Goal: Task Accomplishment & Management: Manage account settings

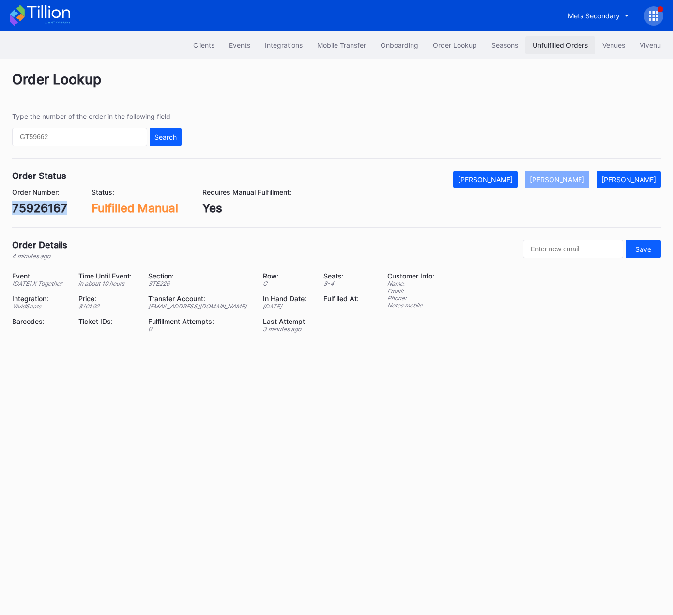
click at [547, 46] on div "Unfulfilled Orders" at bounding box center [559, 45] width 55 height 8
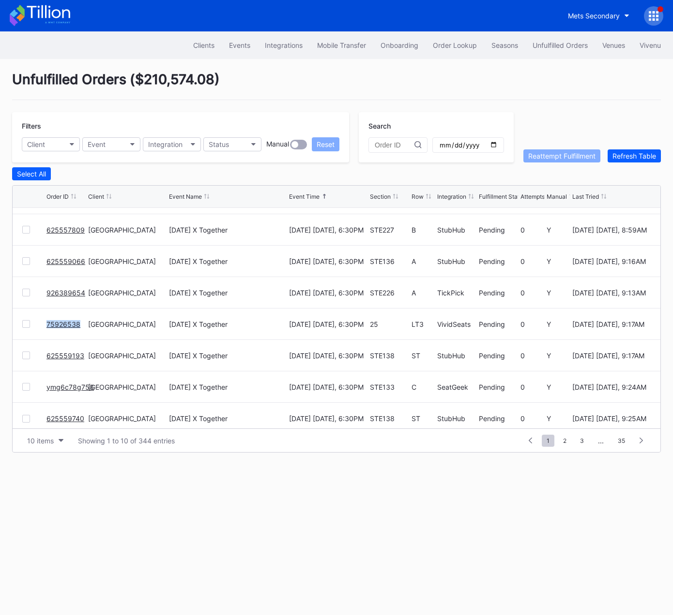
scroll to position [94, 0]
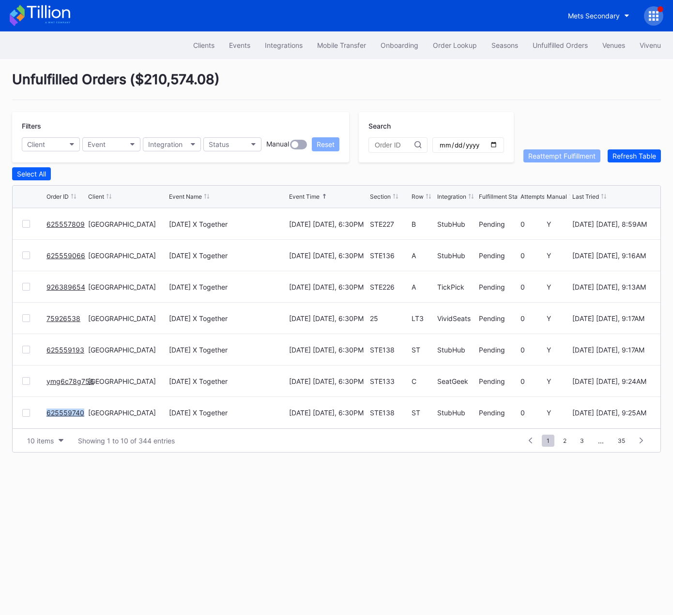
drag, startPoint x: 566, startPoint y: 442, endPoint x: 529, endPoint y: 429, distance: 38.6
click at [566, 442] on span "2" at bounding box center [564, 441] width 13 height 12
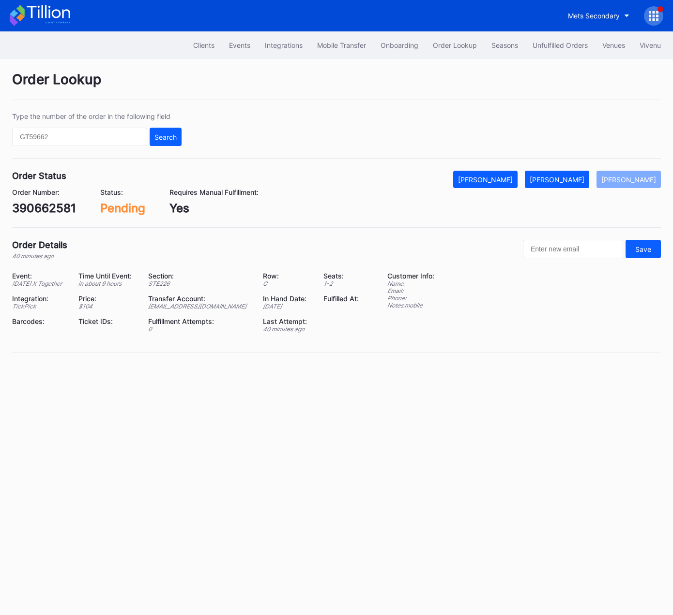
click at [45, 208] on div "390662581" at bounding box center [44, 208] width 64 height 14
copy div "390662581"
click at [574, 172] on button "[PERSON_NAME]" at bounding box center [557, 179] width 64 height 17
click at [45, 205] on div "540658053" at bounding box center [45, 208] width 67 height 14
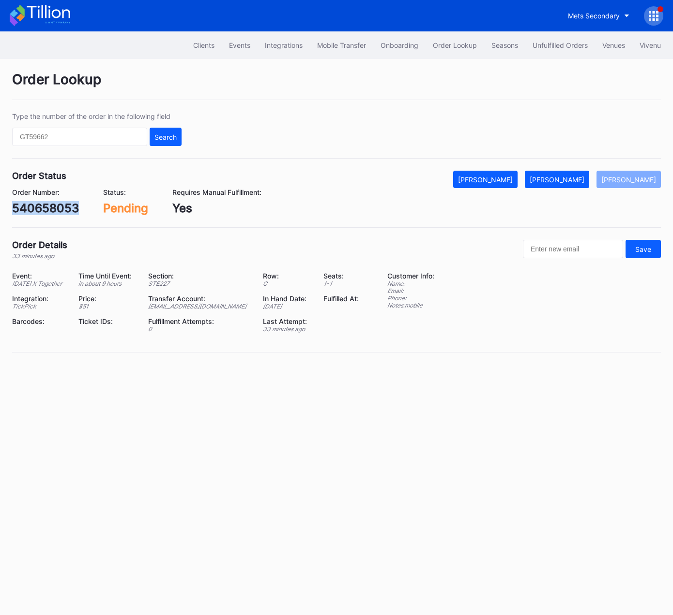
click at [45, 205] on div "540658053" at bounding box center [45, 208] width 67 height 14
copy div "540658053"
drag, startPoint x: 564, startPoint y: 174, endPoint x: 601, endPoint y: 167, distance: 38.3
click at [564, 174] on button "[PERSON_NAME]" at bounding box center [557, 179] width 64 height 17
click at [42, 203] on div "625557678" at bounding box center [44, 208] width 64 height 14
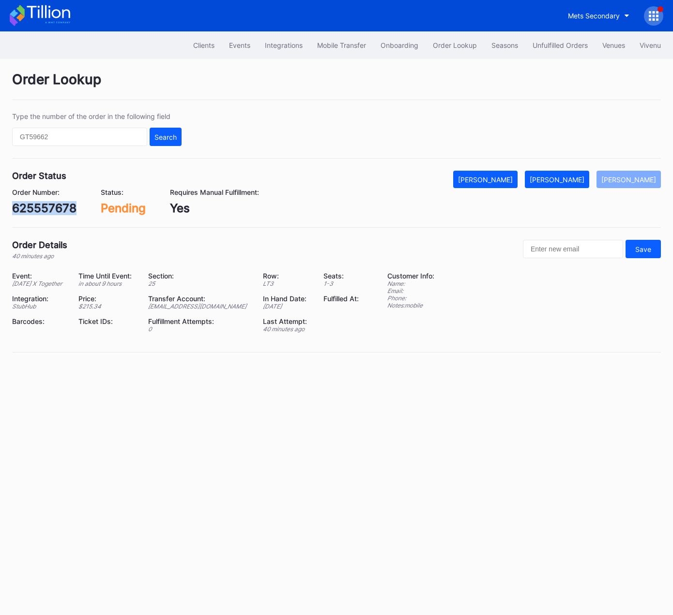
click at [42, 203] on div "625557678" at bounding box center [44, 208] width 64 height 14
copy div "625557678"
click at [575, 182] on div "[PERSON_NAME]" at bounding box center [556, 180] width 55 height 8
click at [569, 179] on div "[PERSON_NAME]" at bounding box center [556, 180] width 55 height 8
click at [572, 181] on div "[PERSON_NAME]" at bounding box center [556, 180] width 55 height 8
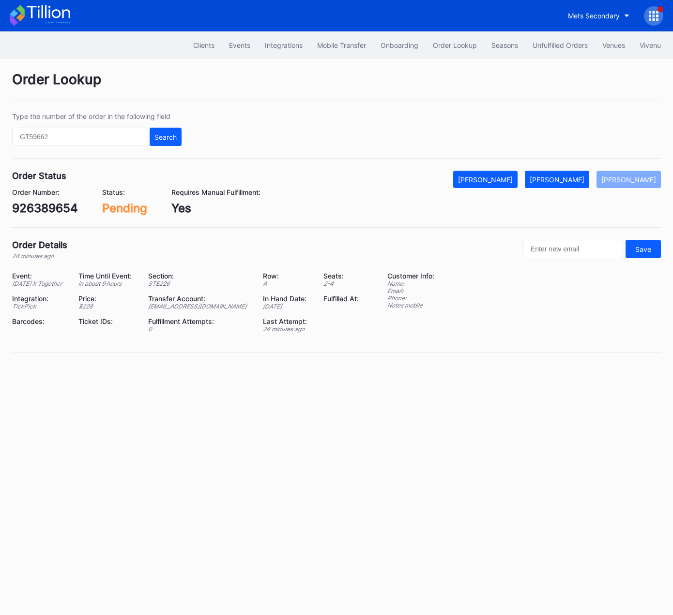
click at [65, 208] on div "926389654" at bounding box center [45, 208] width 66 height 14
copy div "926389654"
click at [563, 178] on div "[PERSON_NAME]" at bounding box center [556, 180] width 55 height 8
click at [46, 211] on div "75926538" at bounding box center [41, 208] width 58 height 14
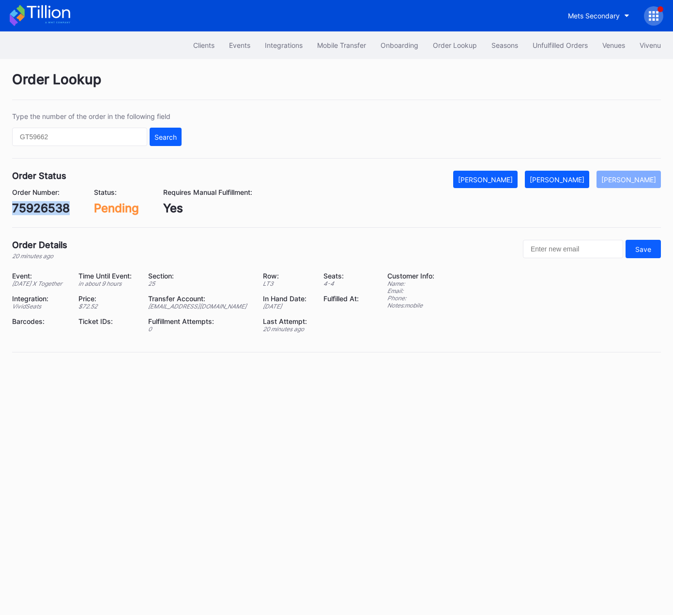
click at [46, 211] on div "75926538" at bounding box center [41, 208] width 58 height 14
copy div "75926538"
click at [566, 180] on div "[PERSON_NAME]" at bounding box center [556, 180] width 55 height 8
click at [51, 209] on div "625559193" at bounding box center [43, 208] width 63 height 14
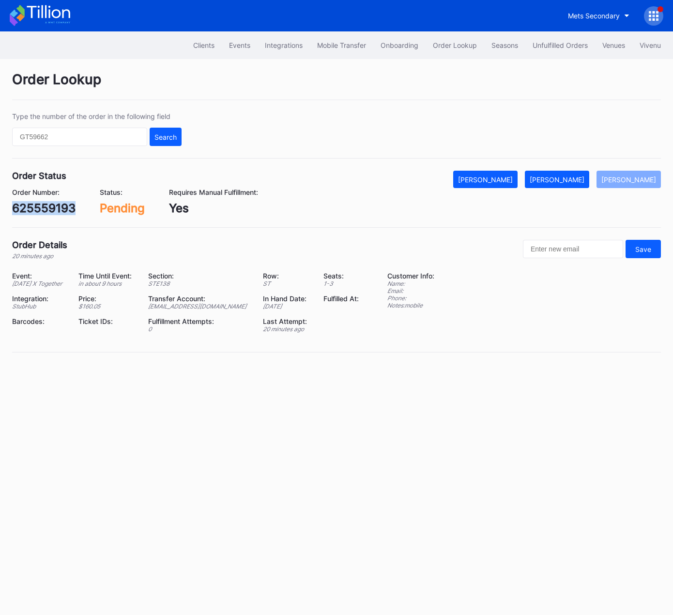
copy div "625559193"
click at [579, 176] on div "[PERSON_NAME]" at bounding box center [556, 180] width 55 height 8
click at [65, 211] on div "ymg6c78g758" at bounding box center [52, 208] width 81 height 14
copy div "ymg6c78g758"
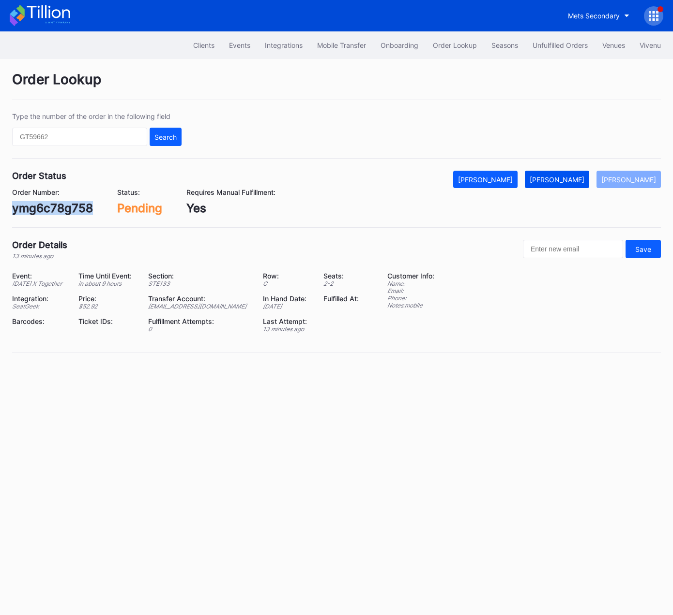
click at [563, 178] on div "[PERSON_NAME]" at bounding box center [556, 180] width 55 height 8
click at [48, 212] on div "625559740" at bounding box center [44, 208] width 65 height 14
copy div "625559740"
drag, startPoint x: 571, startPoint y: 176, endPoint x: 663, endPoint y: 118, distance: 109.4
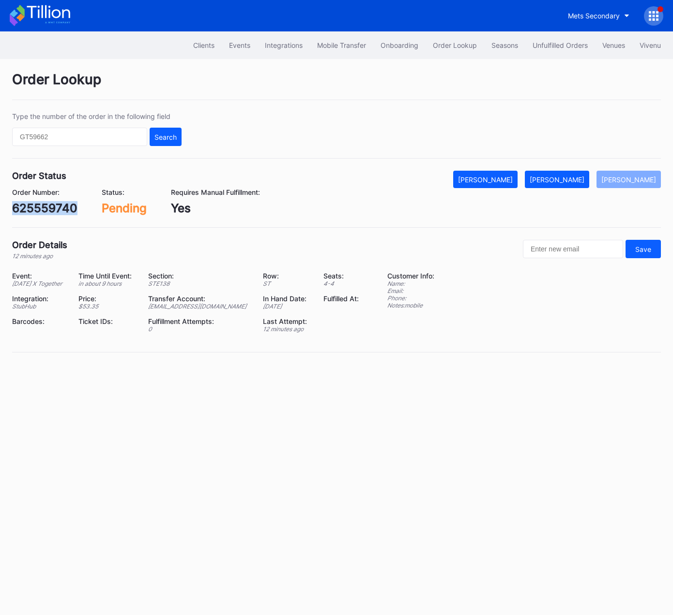
click at [572, 176] on div "[PERSON_NAME]" at bounding box center [556, 180] width 55 height 8
click at [68, 208] on div "dlw7a70w7mm" at bounding box center [54, 208] width 84 height 14
drag, startPoint x: 68, startPoint y: 208, endPoint x: 134, endPoint y: 209, distance: 65.8
click at [68, 208] on div "dlw7a70w7mm" at bounding box center [54, 208] width 84 height 14
copy div "dlw7a70w7mm"
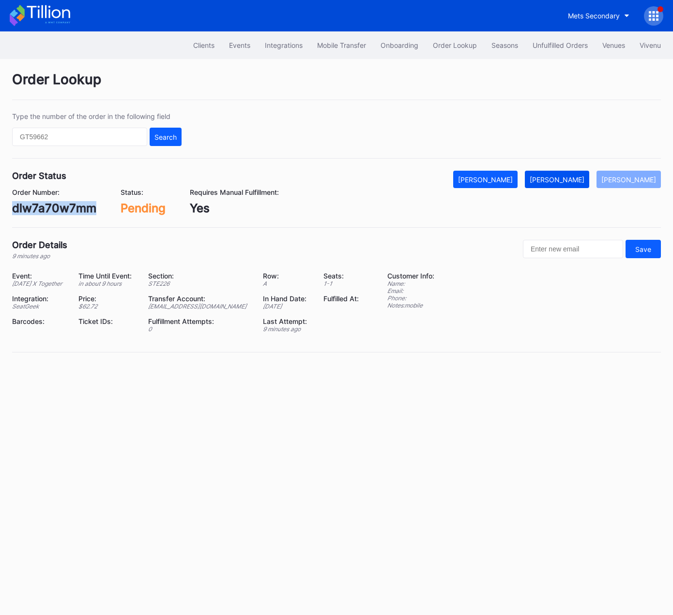
click at [572, 176] on div "[PERSON_NAME]" at bounding box center [556, 180] width 55 height 8
click at [53, 205] on div "842939261" at bounding box center [44, 208] width 64 height 14
copy div "842939261"
click at [565, 183] on button "[PERSON_NAME]" at bounding box center [557, 179] width 64 height 17
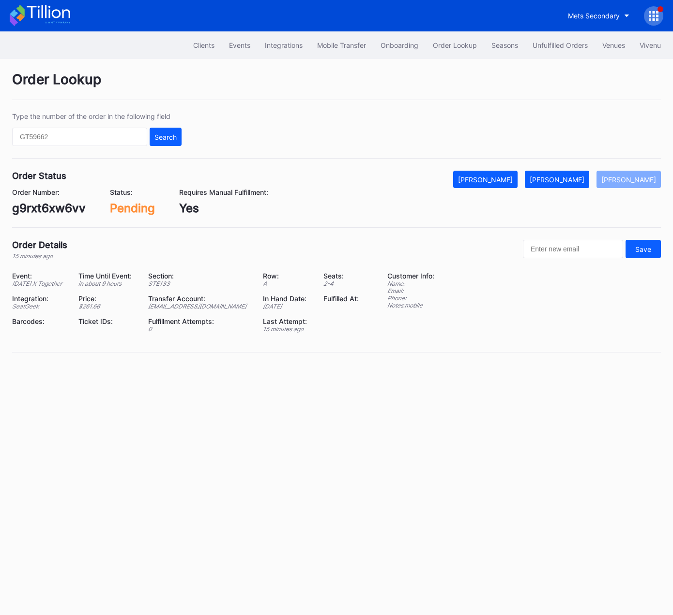
click at [58, 205] on div "g9rxt6xw6vv" at bounding box center [49, 208] width 74 height 14
copy div "g9rxt6xw6vv"
click at [573, 178] on div "Mark Fulfilled" at bounding box center [556, 180] width 55 height 8
click at [57, 210] on div "867448771" at bounding box center [43, 208] width 62 height 14
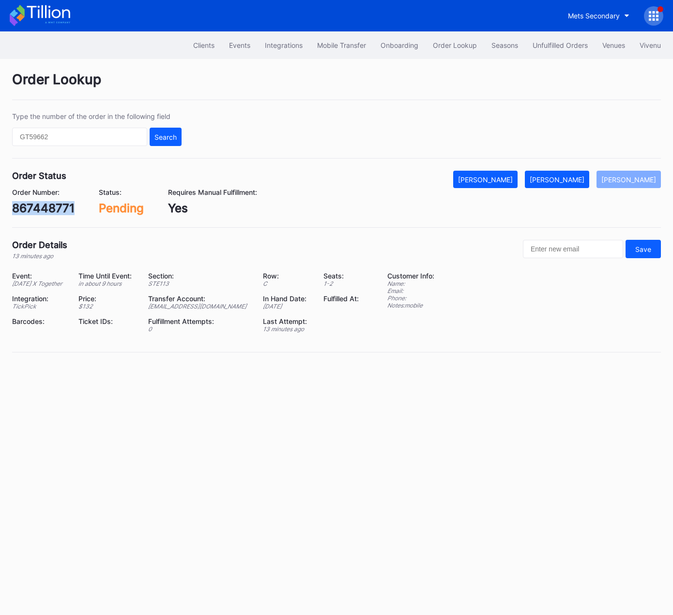
drag, startPoint x: 57, startPoint y: 210, endPoint x: 195, endPoint y: 204, distance: 138.5
click at [57, 210] on div "867448771" at bounding box center [43, 208] width 62 height 14
copy div "867448771"
click at [584, 179] on div "[PERSON_NAME]" at bounding box center [556, 180] width 55 height 8
click at [48, 207] on div "75926906" at bounding box center [41, 208] width 58 height 14
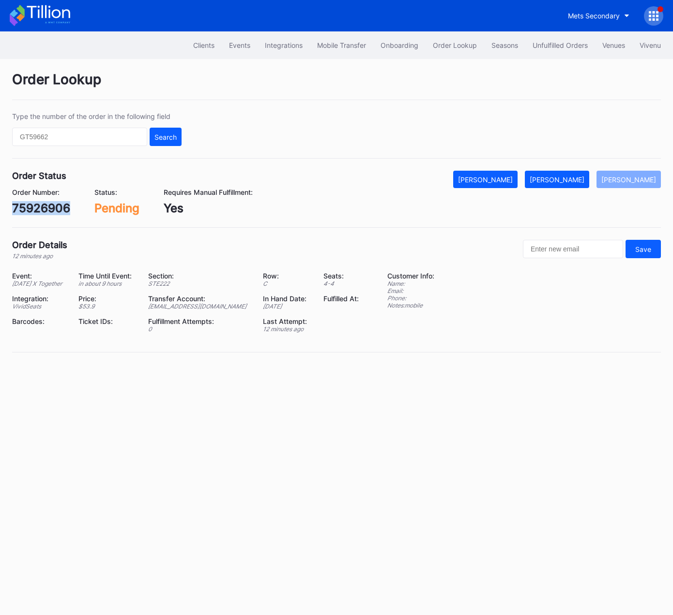
click at [48, 207] on div "75926906" at bounding box center [41, 208] width 58 height 14
copy div "75926906"
click at [579, 179] on div "[PERSON_NAME]" at bounding box center [556, 180] width 55 height 8
click at [57, 208] on div "75927053" at bounding box center [41, 208] width 58 height 14
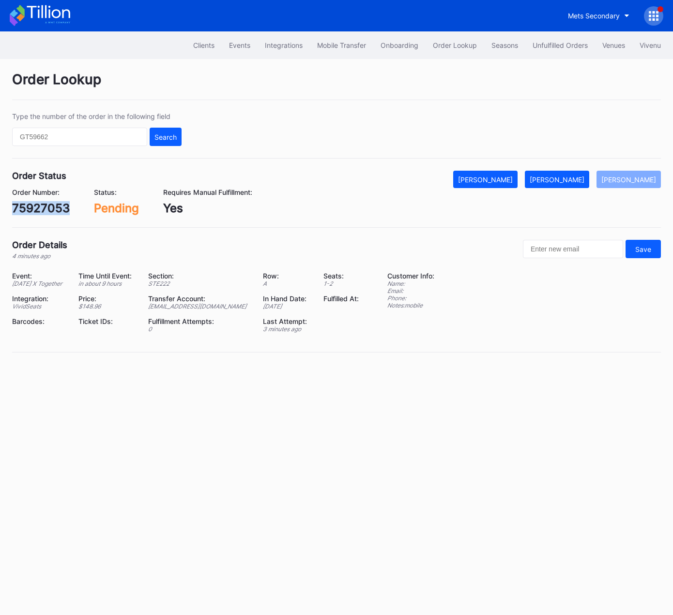
copy div "75927053"
drag, startPoint x: 584, startPoint y: 176, endPoint x: 590, endPoint y: 174, distance: 6.1
click at [584, 176] on div "[PERSON_NAME]" at bounding box center [556, 180] width 55 height 8
click at [45, 208] on div "625561536" at bounding box center [43, 208] width 63 height 14
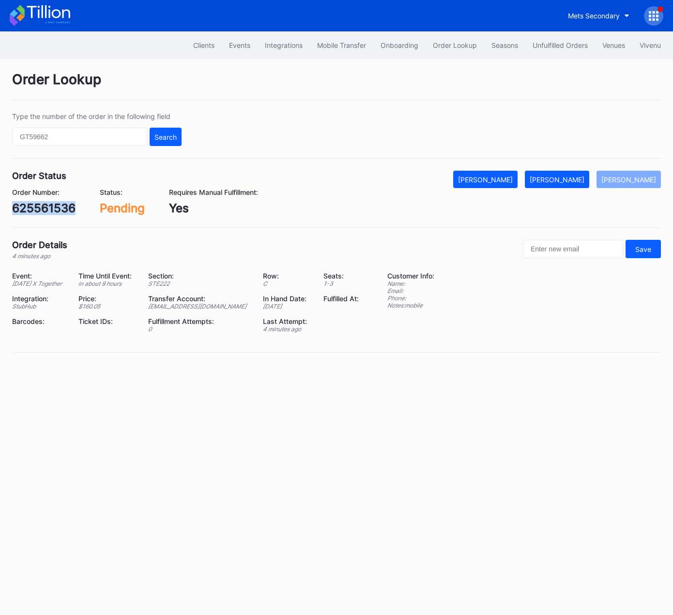
copy div "625561536"
drag, startPoint x: 565, startPoint y: 182, endPoint x: 570, endPoint y: 175, distance: 8.6
click at [568, 178] on div "[PERSON_NAME]" at bounding box center [556, 180] width 55 height 8
click at [61, 209] on div "413854065" at bounding box center [44, 208] width 65 height 14
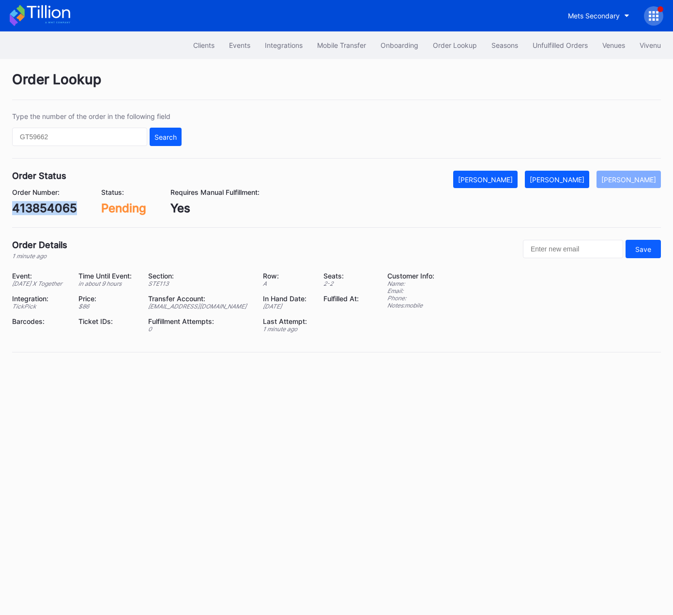
copy div "413854065"
drag, startPoint x: 580, startPoint y: 182, endPoint x: 624, endPoint y: 186, distance: 44.2
click at [580, 182] on div "[PERSON_NAME]" at bounding box center [556, 180] width 55 height 8
click at [41, 207] on div "324726461" at bounding box center [44, 208] width 64 height 14
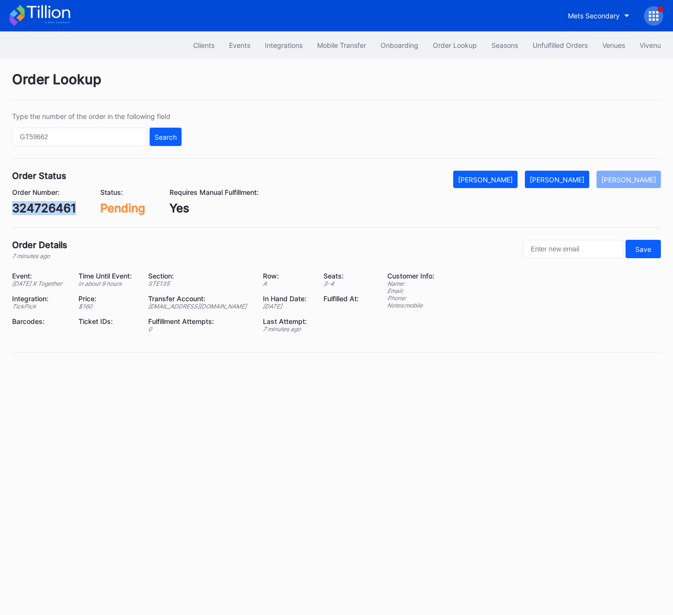
copy div "324726461"
drag, startPoint x: 579, startPoint y: 178, endPoint x: 584, endPoint y: 176, distance: 5.2
click at [580, 178] on div "[PERSON_NAME]" at bounding box center [556, 180] width 55 height 8
click at [45, 207] on div "625562189" at bounding box center [43, 208] width 63 height 14
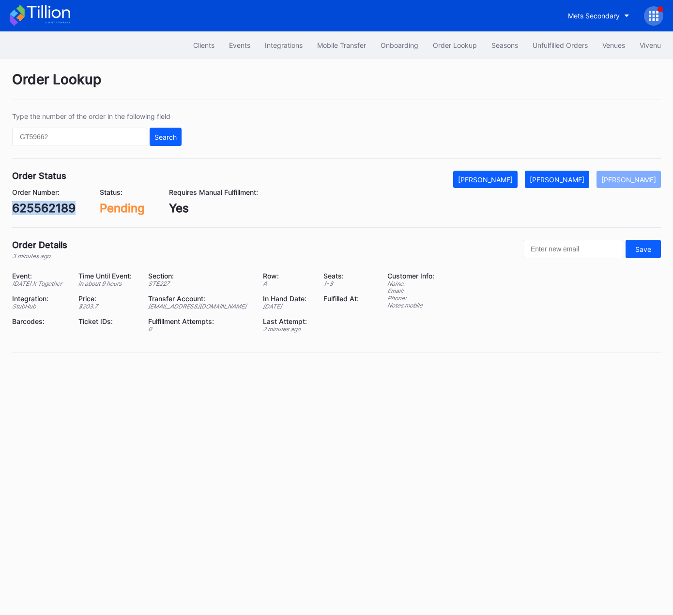
copy div "625562189"
click at [570, 178] on div "[PERSON_NAME]" at bounding box center [556, 180] width 55 height 8
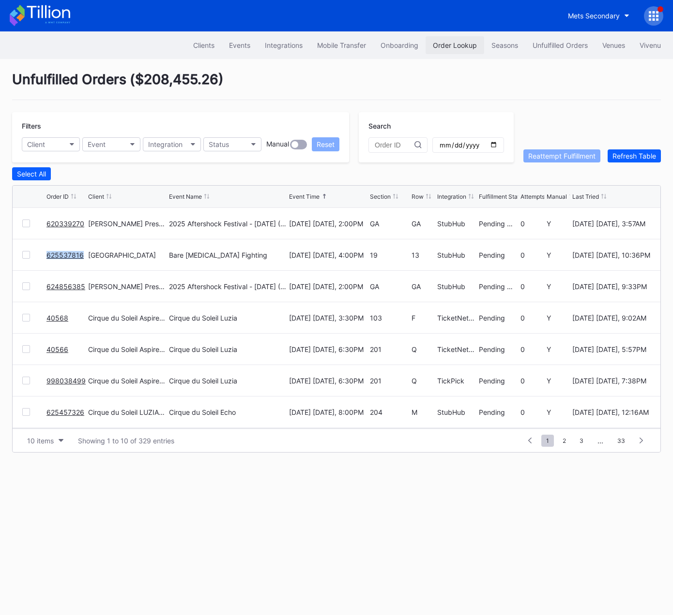
click at [451, 47] on div "Order Lookup" at bounding box center [455, 45] width 44 height 8
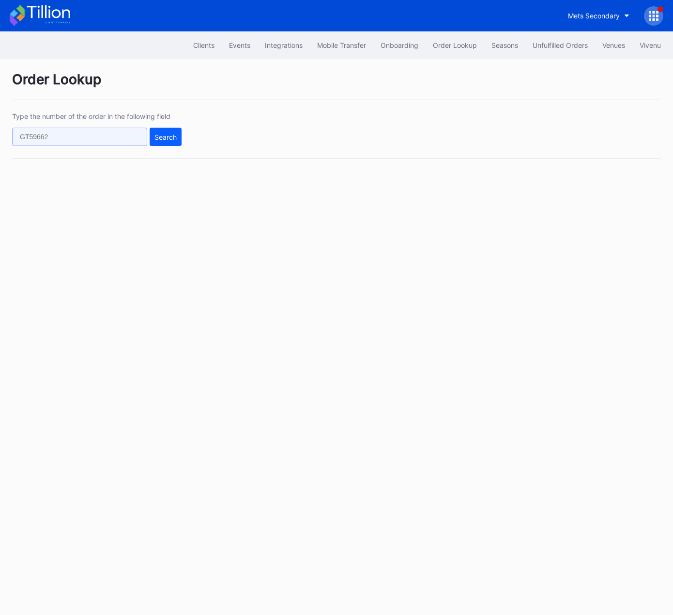
click at [92, 138] on input "text" at bounding box center [79, 137] width 135 height 18
paste input "625431116"
click at [172, 136] on div "Search" at bounding box center [165, 137] width 22 height 8
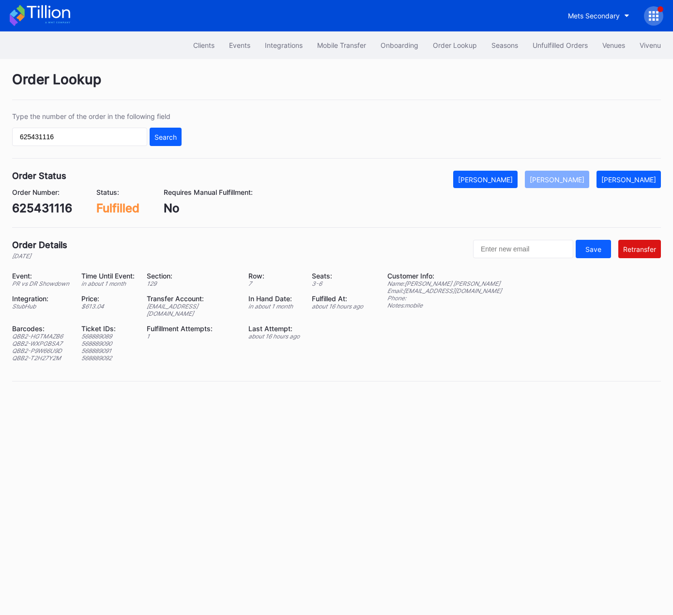
click at [218, 305] on div "ed-8158523@eventdynamic.com" at bounding box center [192, 310] width 90 height 15
copy div "ed-8158523@eventdynamic.com"
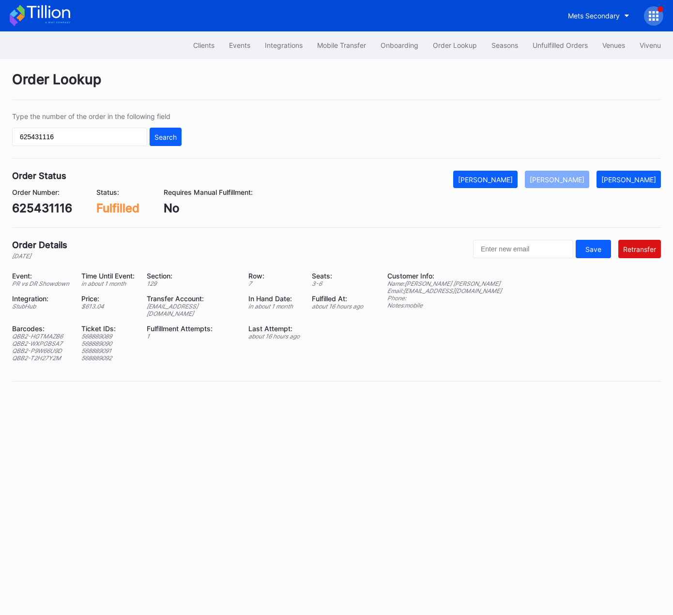
click at [54, 208] on div "625431116" at bounding box center [42, 208] width 60 height 14
copy div "625431116"
click at [97, 135] on input "625431116" at bounding box center [79, 137] width 135 height 18
click at [98, 135] on input "625431116" at bounding box center [79, 137] width 135 height 18
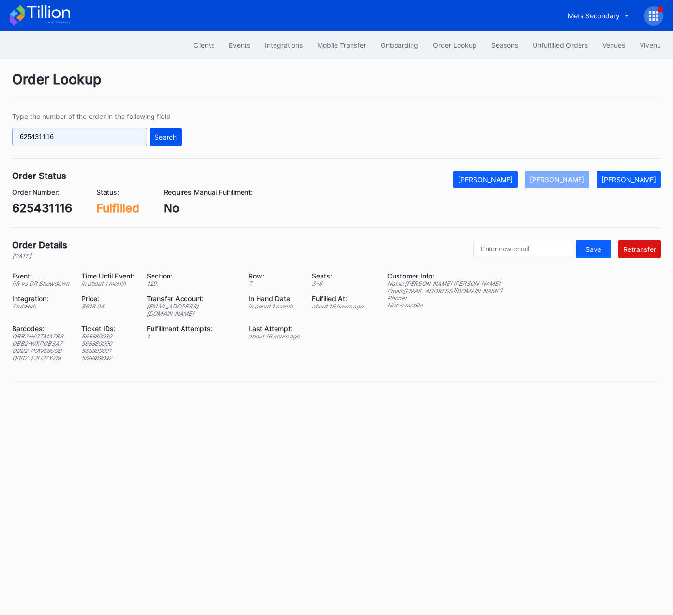
paste input "55425"
click at [169, 138] on div "Search" at bounding box center [165, 137] width 22 height 8
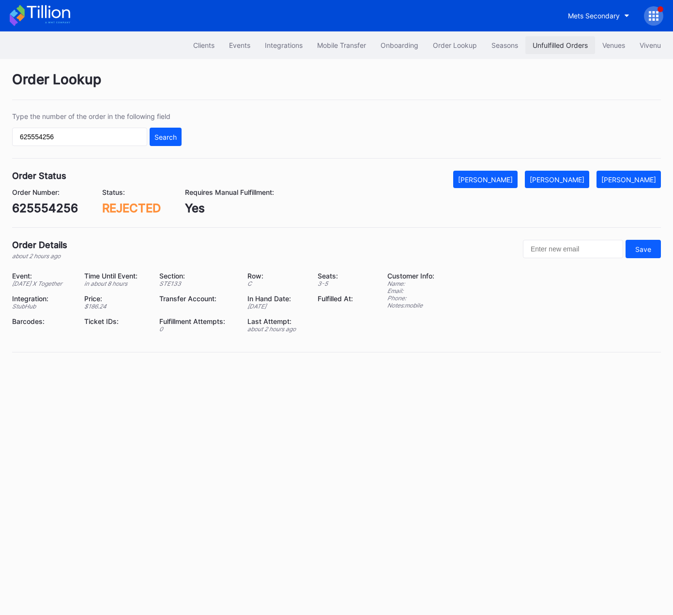
drag, startPoint x: 523, startPoint y: 178, endPoint x: 534, endPoint y: 48, distance: 130.2
click at [512, 178] on div "[PERSON_NAME]" at bounding box center [485, 180] width 55 height 8
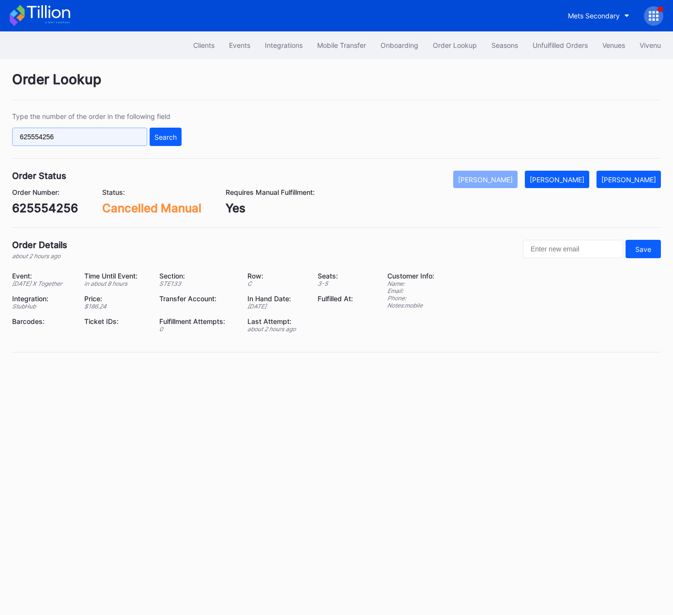
click at [104, 141] on input "625554256" at bounding box center [79, 137] width 135 height 18
drag, startPoint x: 104, startPoint y: 141, endPoint x: 118, endPoint y: 140, distance: 13.6
click at [104, 141] on input "625554256" at bounding box center [79, 137] width 135 height 18
paste input "22965"
click at [167, 137] on div "Search" at bounding box center [165, 137] width 22 height 8
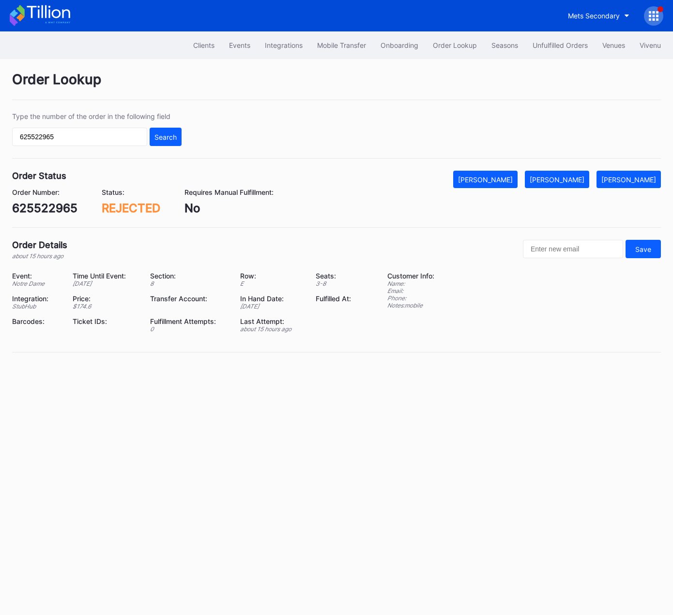
drag, startPoint x: 497, startPoint y: 185, endPoint x: 508, endPoint y: 121, distance: 64.7
click at [498, 185] on button "[PERSON_NAME]" at bounding box center [485, 179] width 64 height 17
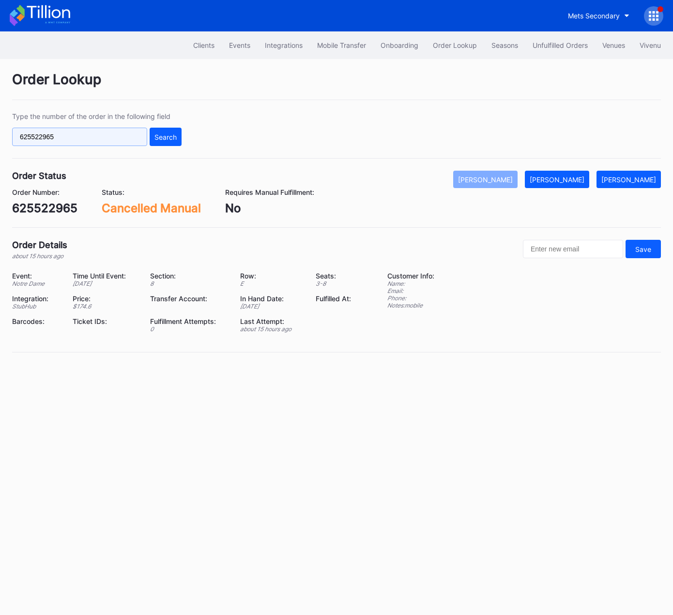
click at [143, 135] on input "625522965" at bounding box center [79, 137] width 135 height 18
paste input "254751"
click at [174, 138] on div "Search" at bounding box center [165, 137] width 22 height 8
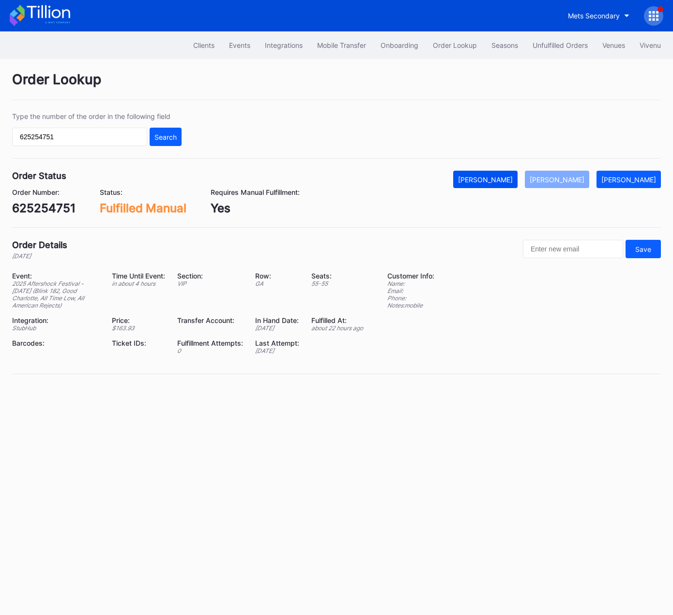
click at [502, 179] on div "[PERSON_NAME]" at bounding box center [485, 180] width 55 height 8
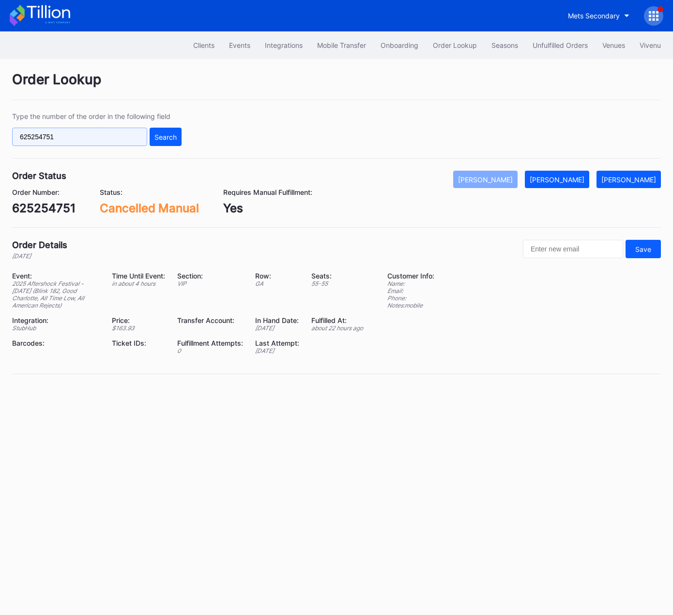
click at [118, 133] on input "625254751" at bounding box center [79, 137] width 135 height 18
paste input "304696"
type input "625304696"
click at [171, 136] on div "Search" at bounding box center [165, 137] width 22 height 8
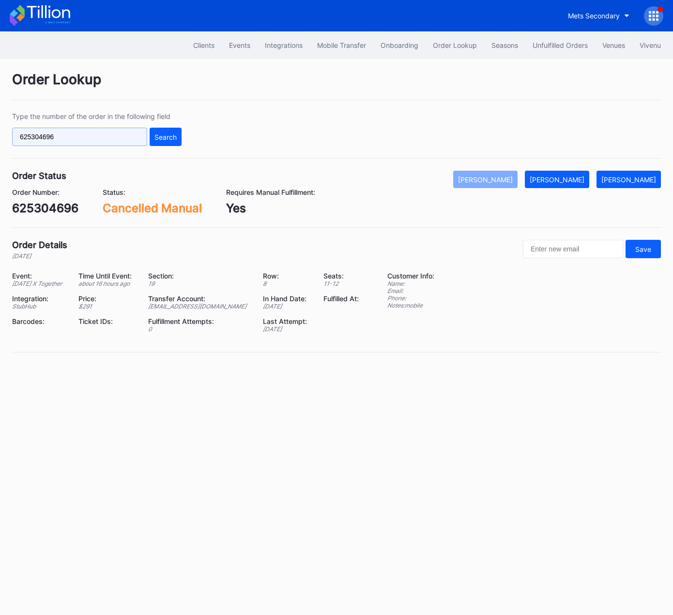
click at [121, 136] on input "625304696" at bounding box center [79, 137] width 135 height 18
paste input "4915794"
click at [160, 137] on div "Search" at bounding box center [165, 137] width 22 height 8
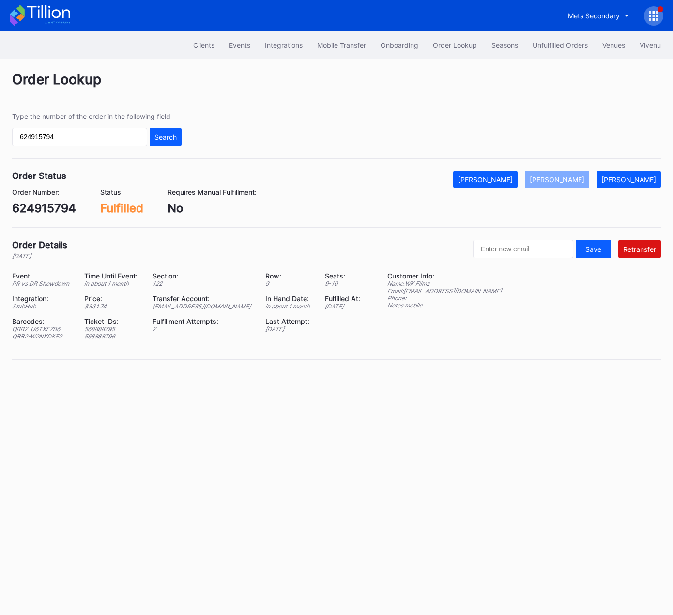
click at [227, 305] on div "ed-8158523@eventdynamic.com" at bounding box center [202, 306] width 101 height 7
copy div "ed-8158523@eventdynamic.com"
click at [122, 135] on input "624915794" at bounding box center [79, 137] width 135 height 18
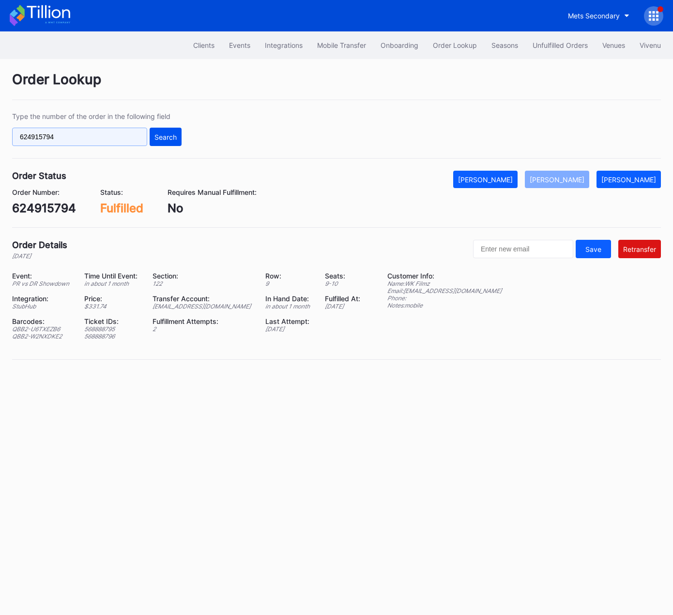
drag, startPoint x: 122, startPoint y: 135, endPoint x: 160, endPoint y: 142, distance: 38.3
click at [122, 135] on input "624915794" at bounding box center [79, 137] width 135 height 18
paste input "2422547"
type input "622422547"
click at [169, 142] on button "Search" at bounding box center [166, 137] width 32 height 18
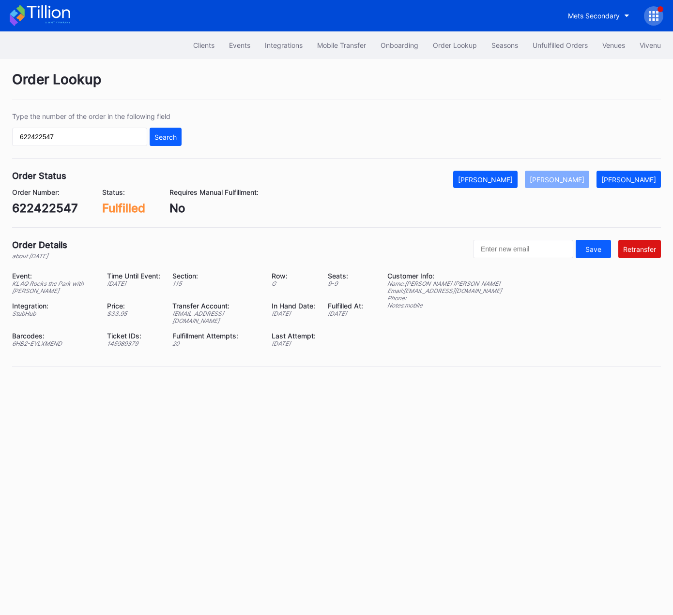
click at [239, 315] on div "epcbaseball3@eventdynamic.com" at bounding box center [215, 317] width 87 height 15
copy div "epcbaseball3@eventdynamic.com"
drag, startPoint x: 565, startPoint y: 45, endPoint x: 334, endPoint y: 8, distance: 234.2
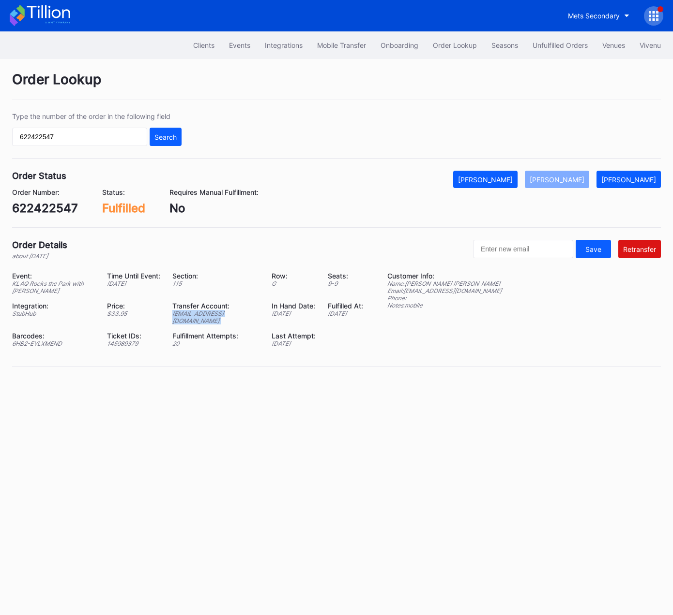
click at [565, 45] on div "Unfulfilled Orders" at bounding box center [559, 45] width 55 height 8
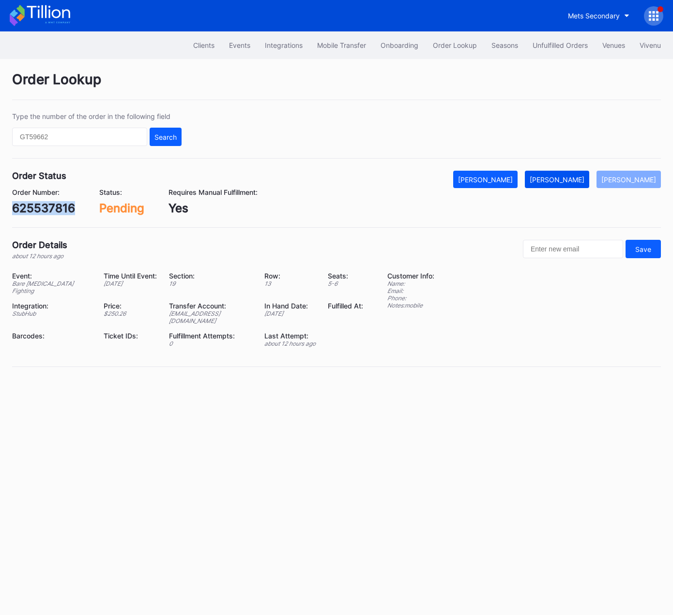
click at [568, 177] on div "Mark Fulfilled" at bounding box center [556, 180] width 55 height 8
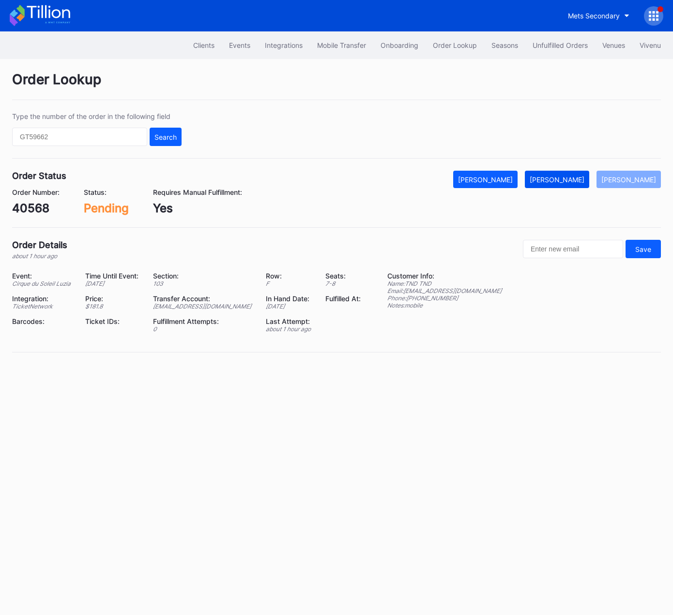
click at [584, 180] on div "[PERSON_NAME]" at bounding box center [556, 180] width 55 height 8
click at [568, 178] on div "[PERSON_NAME]" at bounding box center [556, 180] width 55 height 8
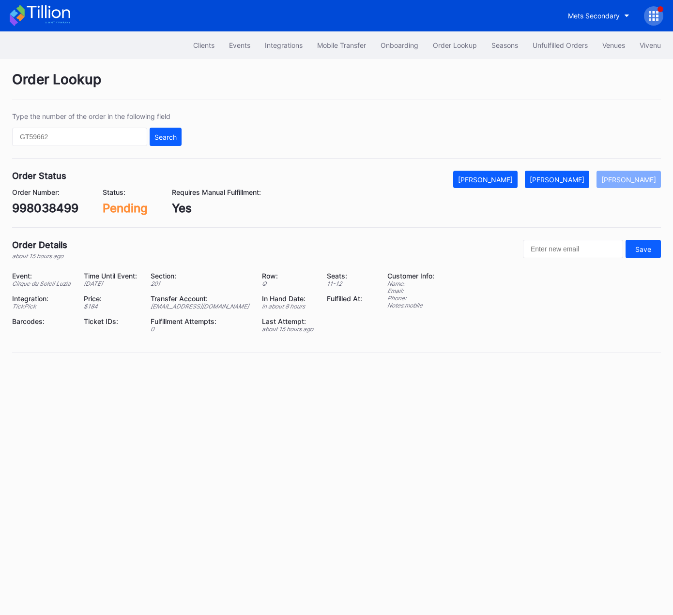
click at [64, 212] on div "998038499" at bounding box center [45, 208] width 66 height 14
copy div "998038499"
click at [578, 179] on div "[PERSON_NAME]" at bounding box center [556, 180] width 55 height 8
click at [71, 207] on div "756qs2qvmx8" at bounding box center [52, 208] width 80 height 14
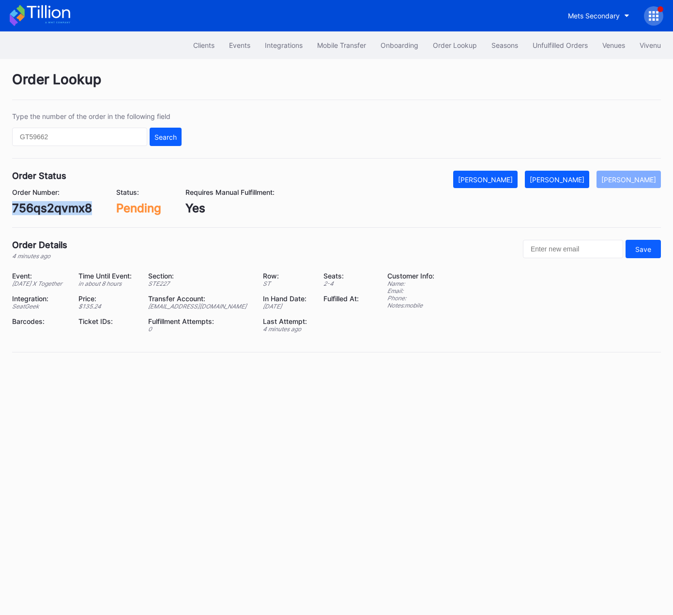
click at [71, 207] on div "756qs2qvmx8" at bounding box center [52, 208] width 80 height 14
copy div "756qs2qvmx8"
drag, startPoint x: 574, startPoint y: 180, endPoint x: 599, endPoint y: 164, distance: 29.8
click at [574, 180] on div "[PERSON_NAME]" at bounding box center [556, 180] width 55 height 8
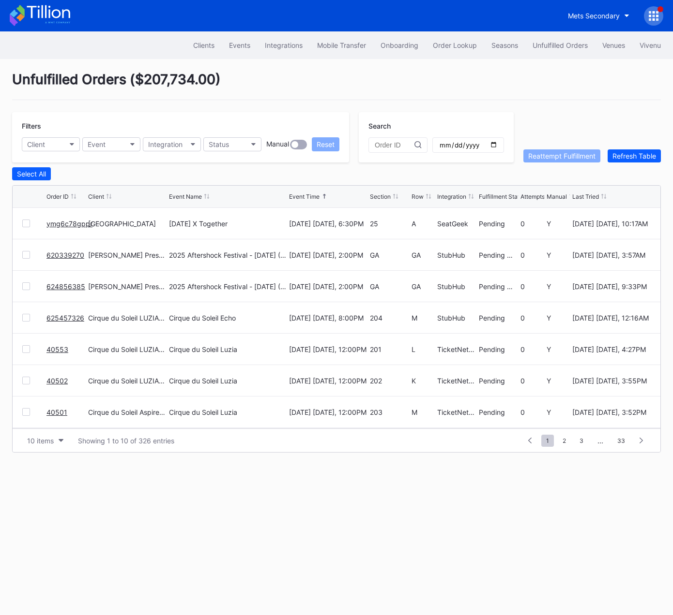
click at [65, 223] on link "ymg6c78gppr" at bounding box center [69, 224] width 46 height 8
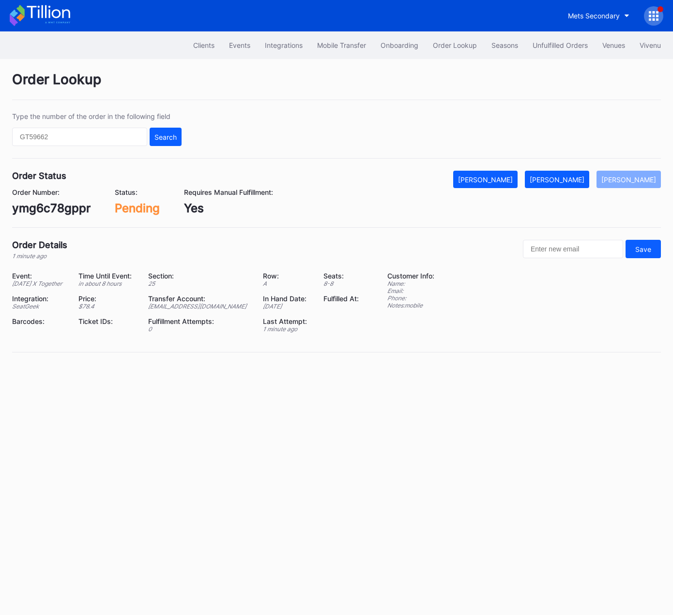
click at [48, 209] on div "ymg6c78gppr" at bounding box center [51, 208] width 78 height 14
copy div "ymg6c78gppr"
drag, startPoint x: 575, startPoint y: 176, endPoint x: 658, endPoint y: 109, distance: 105.9
click at [576, 176] on div "[PERSON_NAME]" at bounding box center [556, 180] width 55 height 8
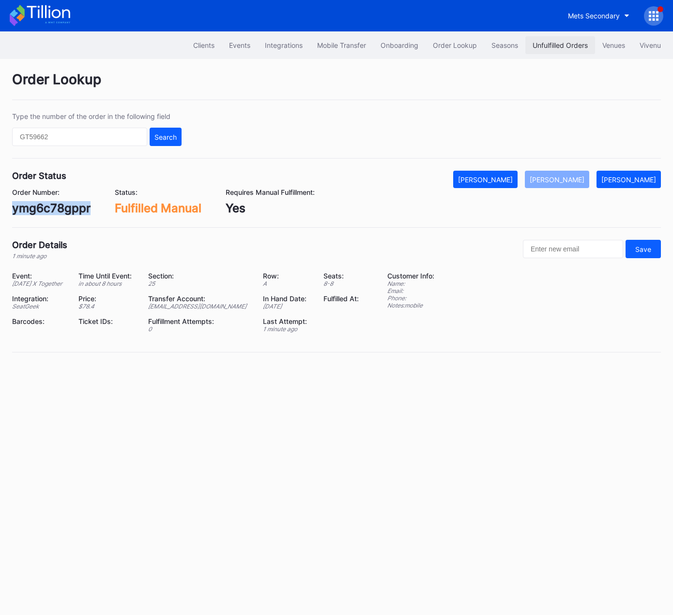
click at [568, 38] on button "Unfulfilled Orders" at bounding box center [560, 45] width 70 height 18
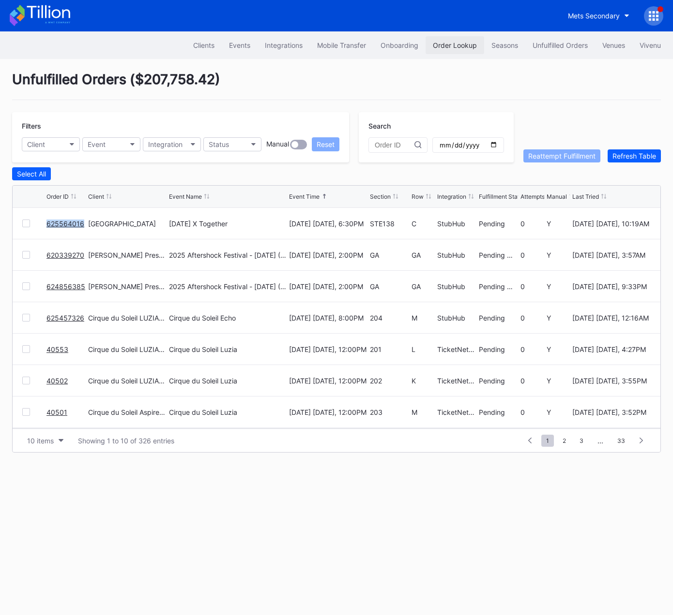
click at [444, 45] on div "Order Lookup" at bounding box center [455, 45] width 44 height 8
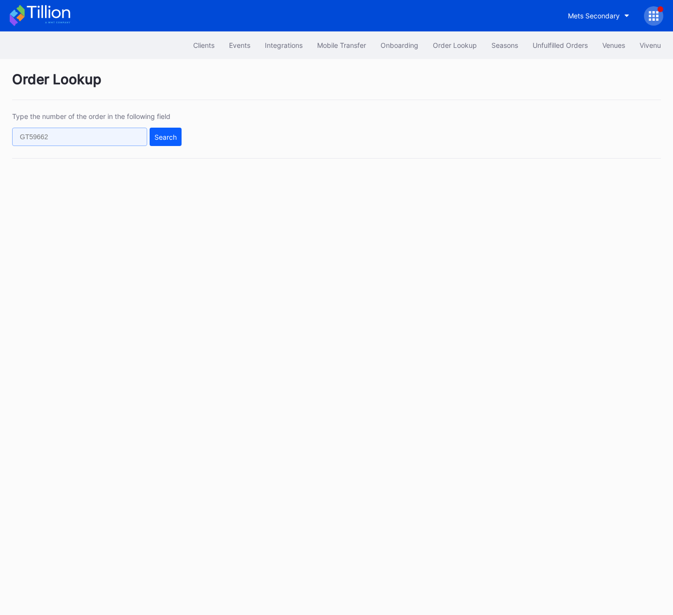
click at [129, 135] on input "text" at bounding box center [79, 137] width 135 height 18
paste input "625563401"
type input "625563401"
click at [162, 136] on div "Search" at bounding box center [165, 137] width 22 height 8
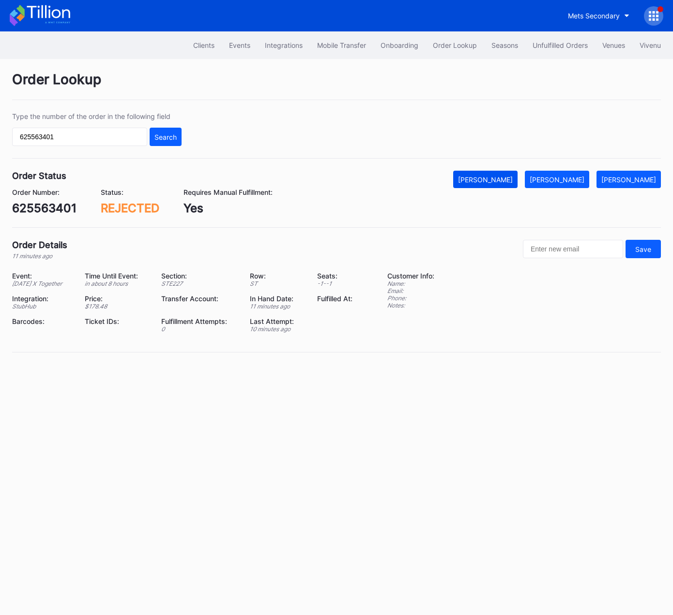
click at [507, 178] on div "[PERSON_NAME]" at bounding box center [485, 180] width 55 height 8
click at [561, 45] on div "Unfulfilled Orders" at bounding box center [559, 45] width 55 height 8
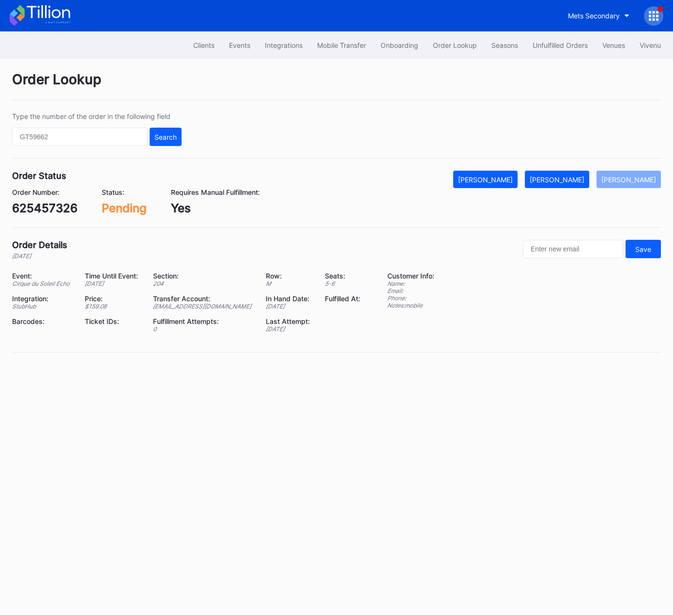
click at [53, 204] on div "625457326" at bounding box center [44, 208] width 65 height 14
copy div "625457326"
click at [578, 179] on div "[PERSON_NAME]" at bounding box center [556, 180] width 55 height 8
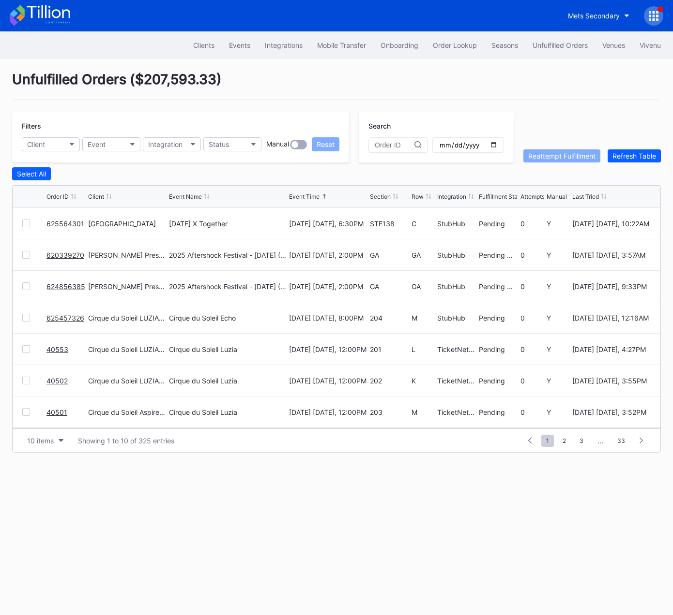
click at [58, 225] on link "625564301" at bounding box center [65, 224] width 38 height 8
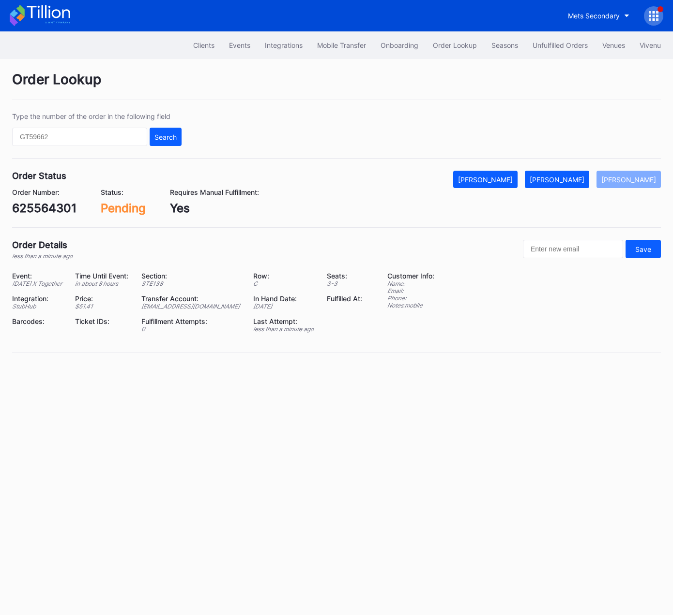
click at [44, 206] on div "625564301" at bounding box center [44, 208] width 64 height 14
copy div "625564301"
click at [579, 177] on div "[PERSON_NAME]" at bounding box center [556, 180] width 55 height 8
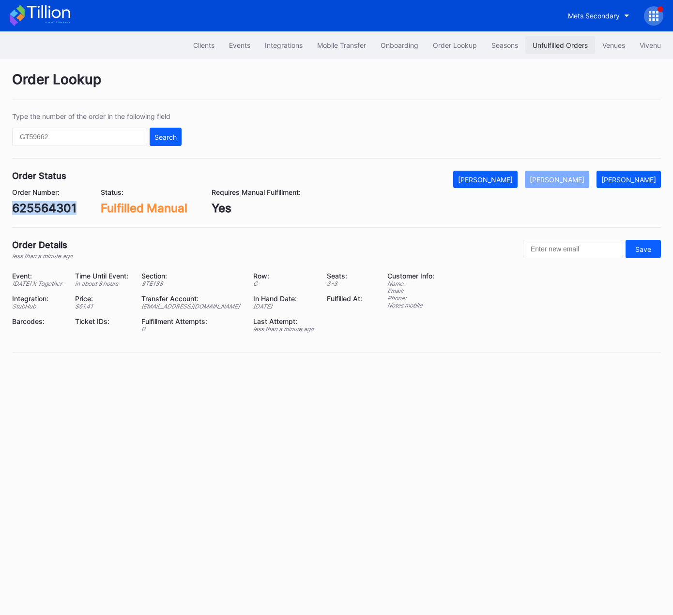
click at [561, 37] on button "Unfulfilled Orders" at bounding box center [560, 45] width 70 height 18
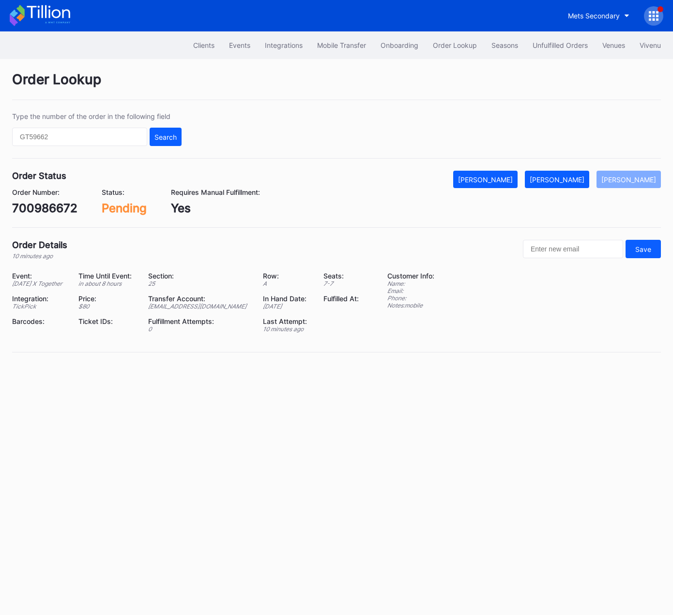
click at [64, 208] on div "700986672" at bounding box center [44, 208] width 65 height 14
copy div "700986672"
click at [565, 177] on div "[PERSON_NAME]" at bounding box center [556, 180] width 55 height 8
click at [47, 207] on div "75927773" at bounding box center [40, 208] width 56 height 14
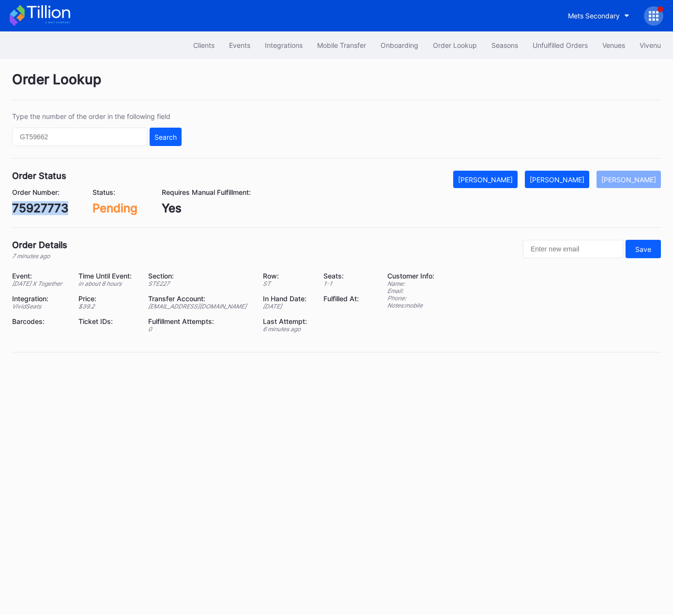
click at [47, 207] on div "75927773" at bounding box center [40, 208] width 56 height 14
copy div "75927773"
drag, startPoint x: 577, startPoint y: 180, endPoint x: 583, endPoint y: 172, distance: 10.1
click at [577, 180] on div "[PERSON_NAME]" at bounding box center [556, 180] width 55 height 8
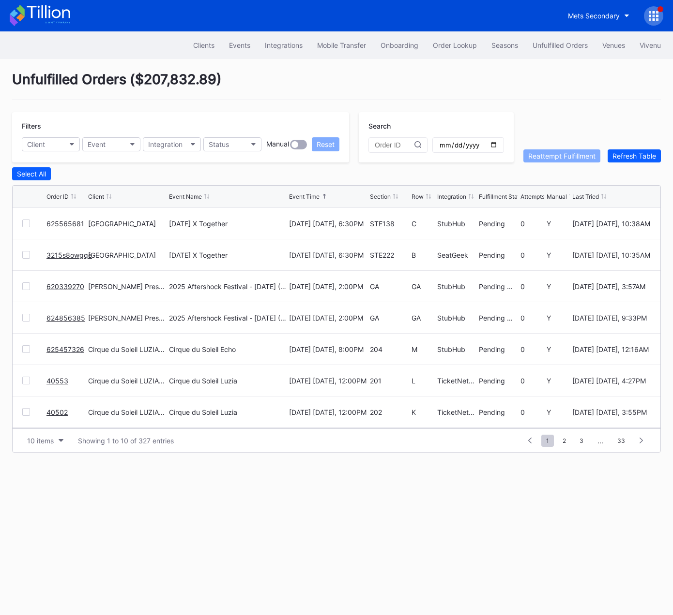
click at [280, 97] on div "Unfulfilled Orders ( $207,832.89 )" at bounding box center [336, 85] width 648 height 29
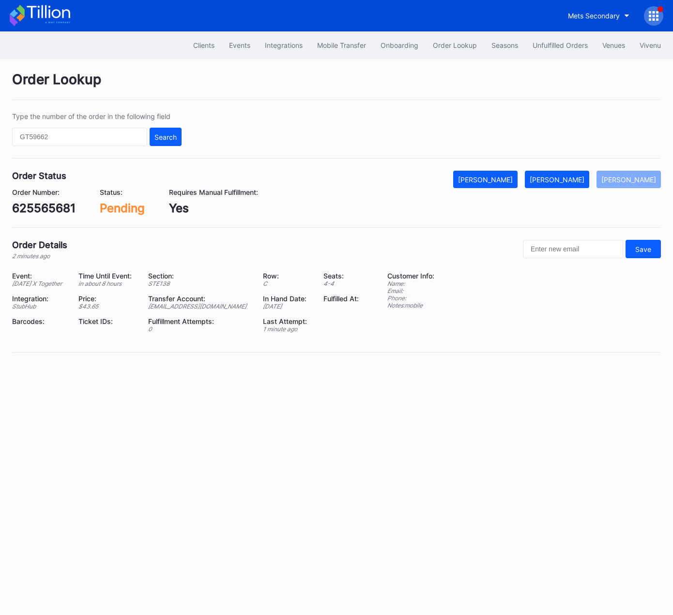
click at [40, 208] on div "625565681" at bounding box center [43, 208] width 63 height 14
copy div "625565681"
click at [567, 180] on div "[PERSON_NAME]" at bounding box center [556, 180] width 55 height 8
click at [52, 206] on div "3215s8owgqe" at bounding box center [51, 208] width 78 height 14
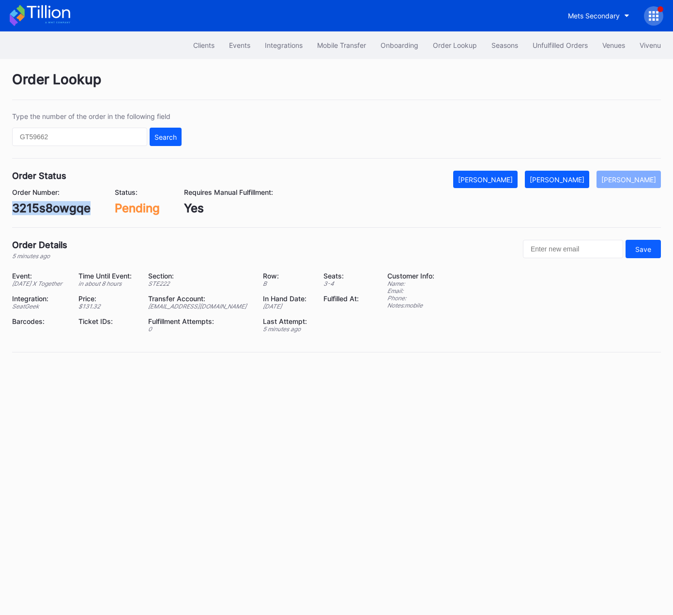
click at [52, 206] on div "3215s8owgqe" at bounding box center [51, 208] width 78 height 14
copy div "3215s8owgqe"
click at [579, 178] on div "[PERSON_NAME]" at bounding box center [556, 180] width 55 height 8
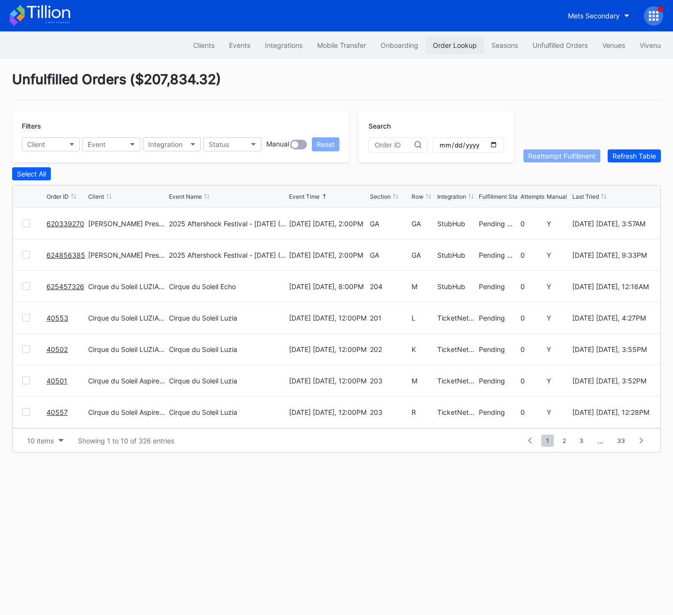
click at [448, 44] on div "Order Lookup" at bounding box center [455, 45] width 44 height 8
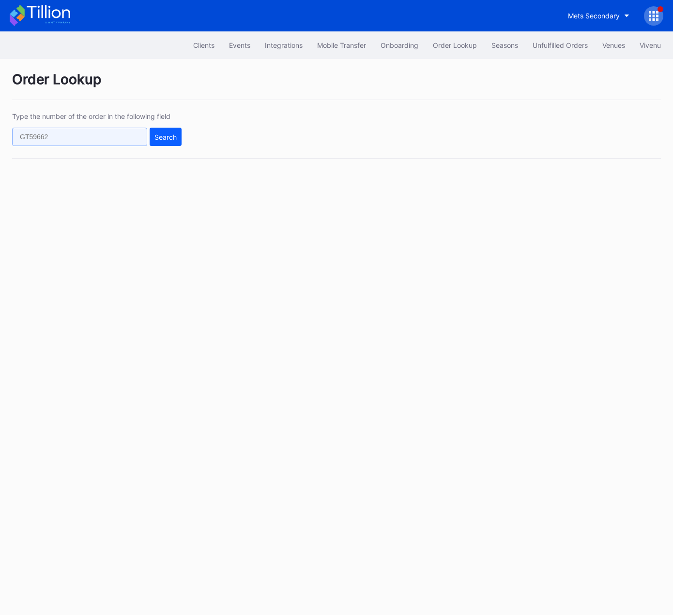
drag, startPoint x: 124, startPoint y: 132, endPoint x: 137, endPoint y: 138, distance: 14.5
click at [124, 132] on input "text" at bounding box center [79, 137] width 135 height 18
paste input "271636696"
type input "271636696"
click at [167, 137] on div "Search" at bounding box center [165, 137] width 22 height 8
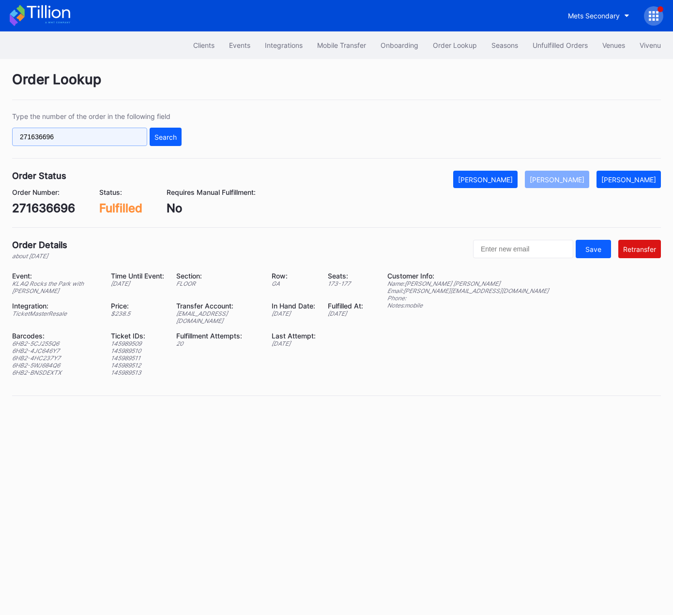
click at [115, 128] on input "271636696" at bounding box center [79, 137] width 135 height 18
paste input "622422547"
type input "622422547"
click at [180, 135] on button "Search" at bounding box center [166, 137] width 32 height 18
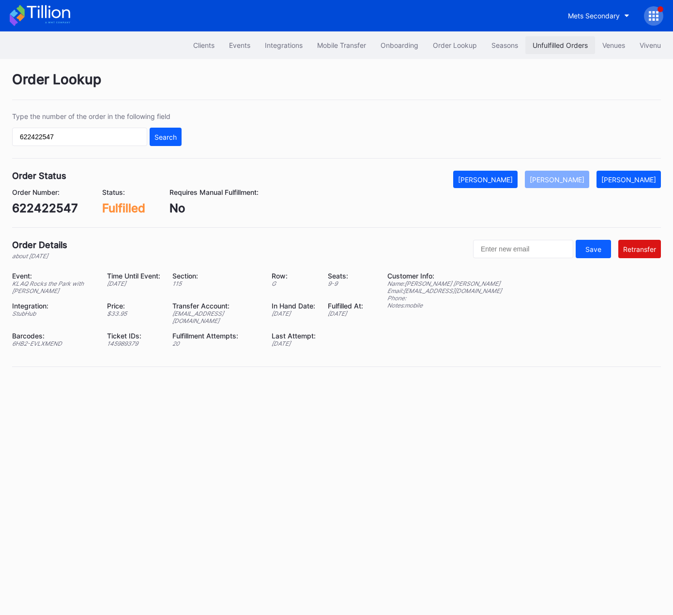
click at [565, 42] on div "Unfulfilled Orders" at bounding box center [559, 45] width 55 height 8
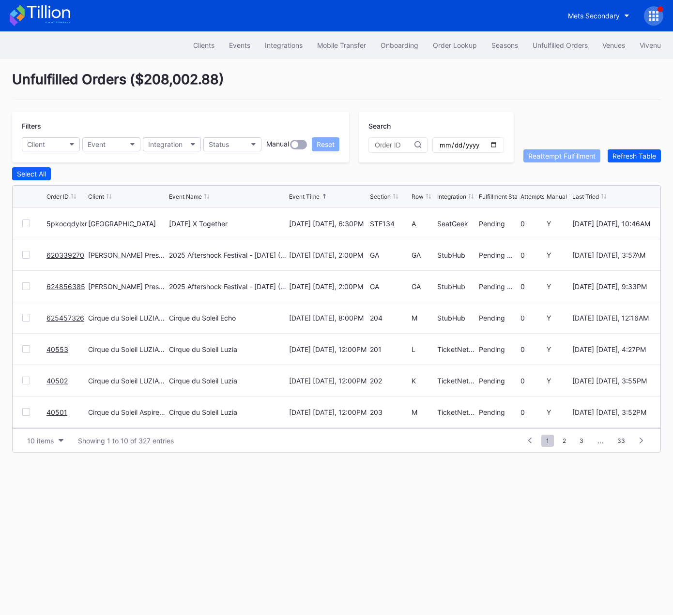
click at [68, 220] on link "5pkocqdylxr" at bounding box center [66, 224] width 41 height 8
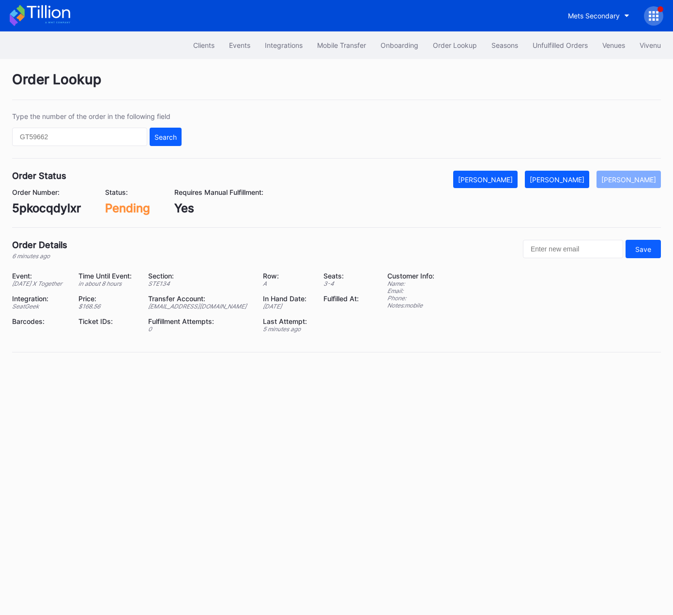
click at [71, 213] on div "5pkocqdylxr" at bounding box center [46, 208] width 69 height 14
copy div "5pkocqdylxr"
click at [584, 177] on div "[PERSON_NAME]" at bounding box center [556, 180] width 55 height 8
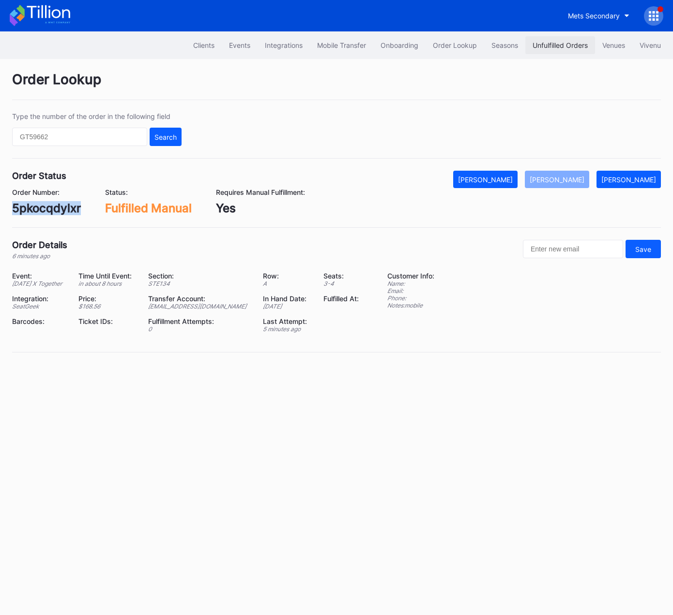
click at [539, 39] on button "Unfulfilled Orders" at bounding box center [560, 45] width 70 height 18
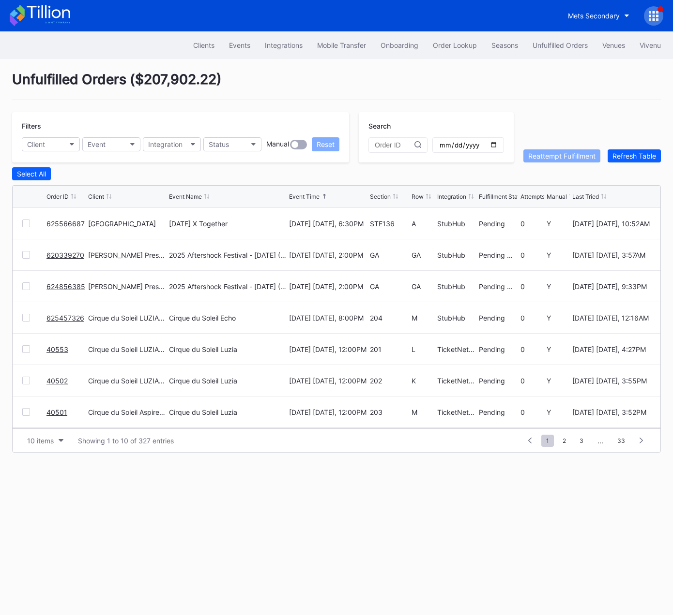
click at [67, 220] on link "625566687" at bounding box center [65, 224] width 38 height 8
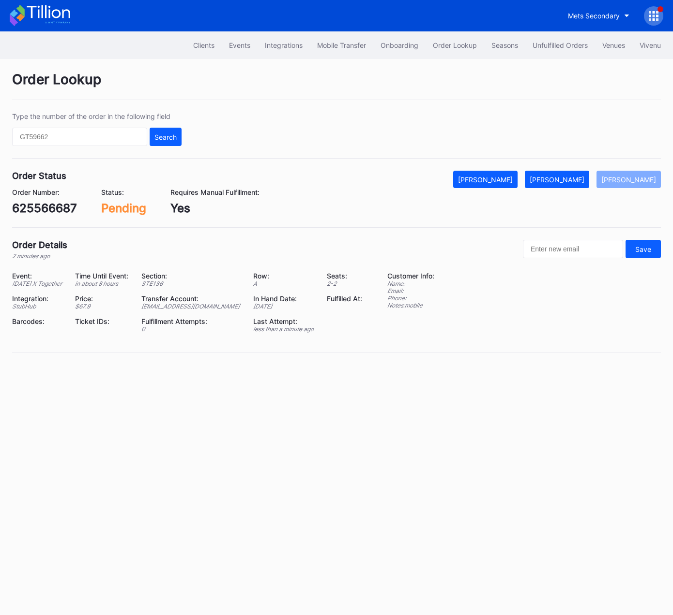
click at [50, 207] on div "625566687" at bounding box center [44, 208] width 65 height 14
copy div "625566687"
drag, startPoint x: 559, startPoint y: 180, endPoint x: 671, endPoint y: 100, distance: 137.2
click at [559, 180] on div "[PERSON_NAME]" at bounding box center [556, 180] width 55 height 8
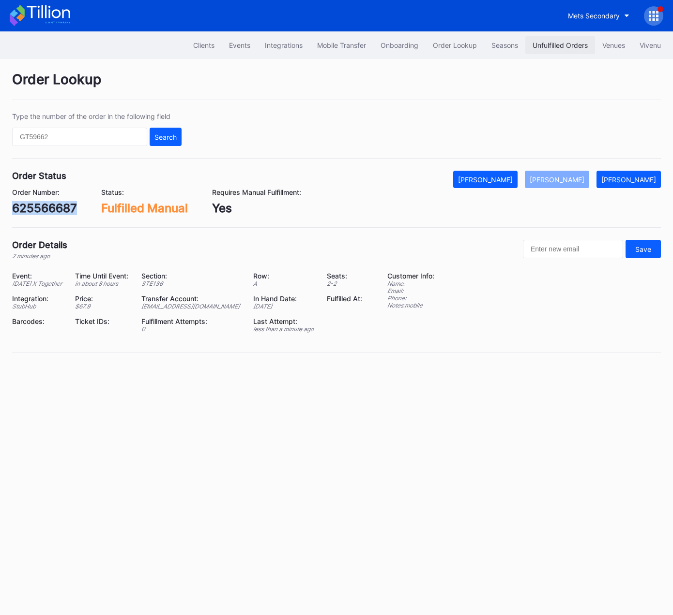
click at [554, 38] on button "Unfulfilled Orders" at bounding box center [560, 45] width 70 height 18
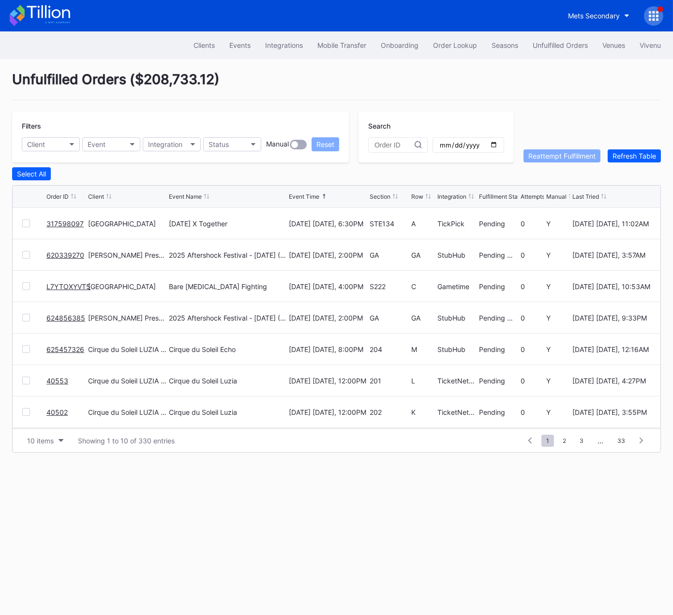
click at [59, 222] on link "317598097" at bounding box center [64, 224] width 37 height 8
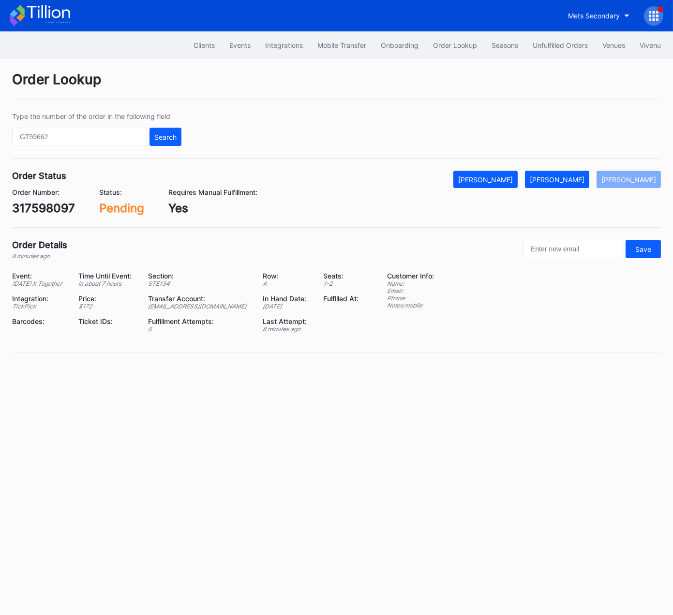
click at [56, 207] on div "317598097" at bounding box center [43, 208] width 63 height 14
copy div "317598097"
click at [572, 180] on div "[PERSON_NAME]" at bounding box center [557, 180] width 55 height 8
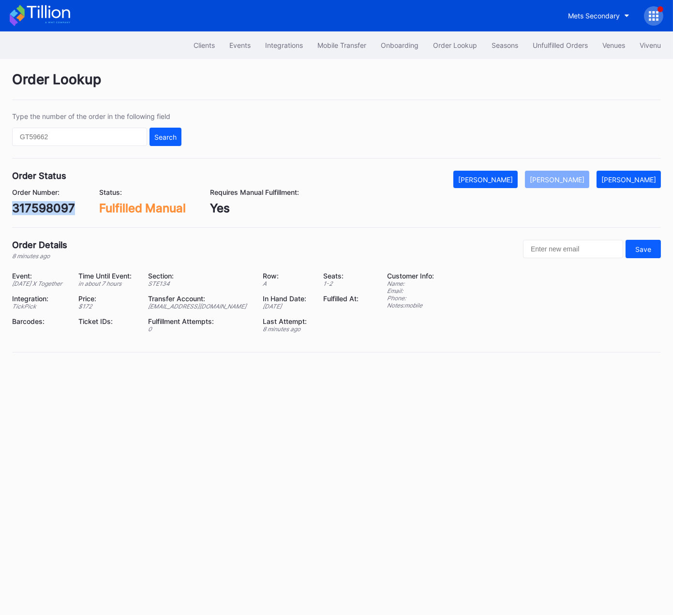
copy div "317598097"
click at [566, 49] on div "Unfulfilled Orders" at bounding box center [560, 45] width 55 height 8
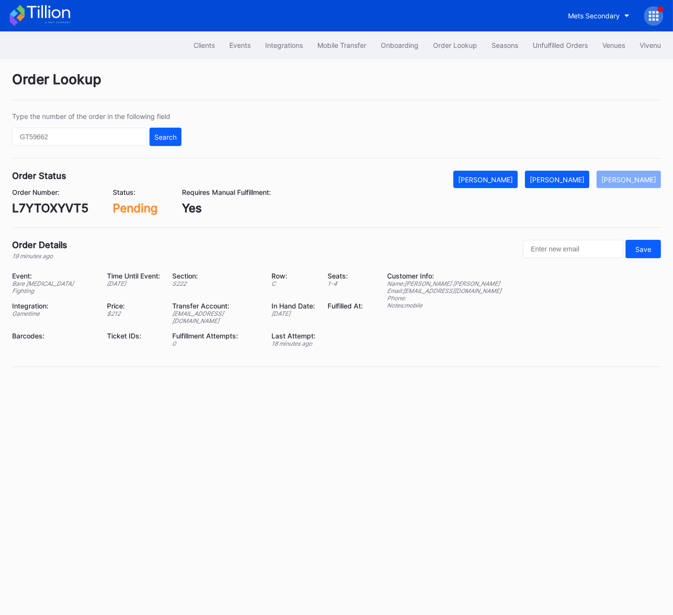
click at [64, 212] on div "L7YTOXYVT5" at bounding box center [50, 208] width 76 height 14
copy div "L7YTOXYVT5"
click at [584, 181] on div "[PERSON_NAME]" at bounding box center [557, 180] width 55 height 8
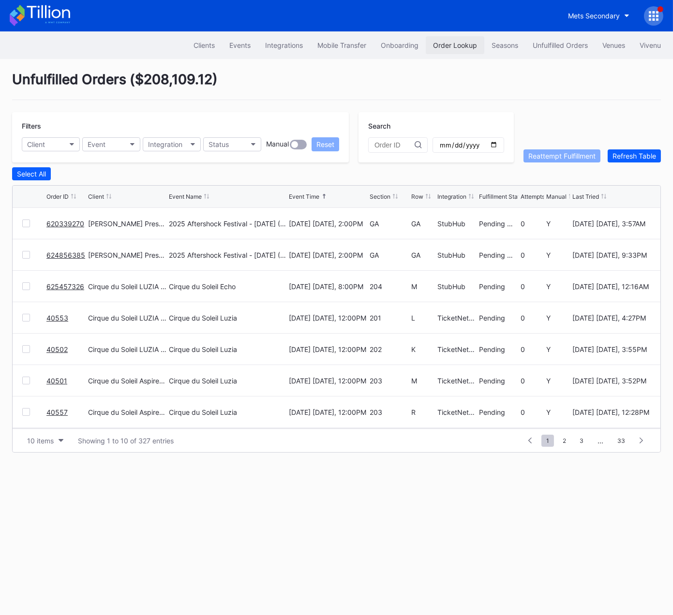
click at [461, 38] on button "Order Lookup" at bounding box center [455, 45] width 59 height 18
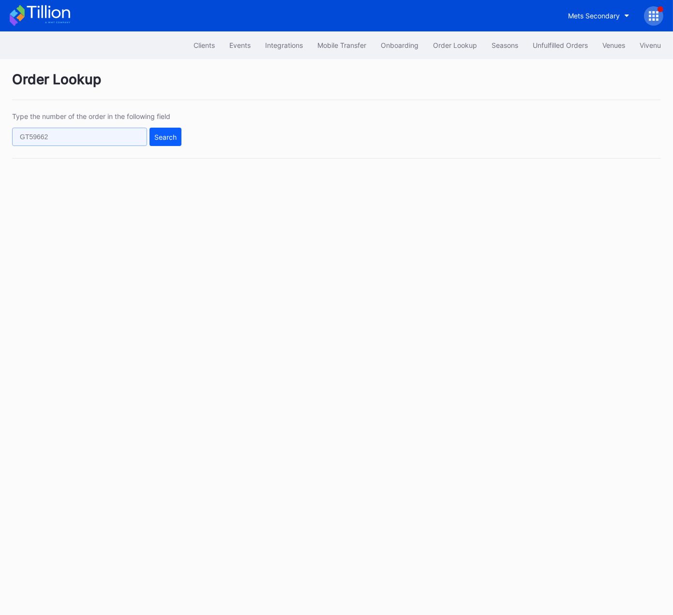
click at [123, 133] on input "text" at bounding box center [79, 137] width 135 height 18
paste input "625050991"
type input "625050991"
click at [165, 140] on button "Search" at bounding box center [166, 137] width 32 height 18
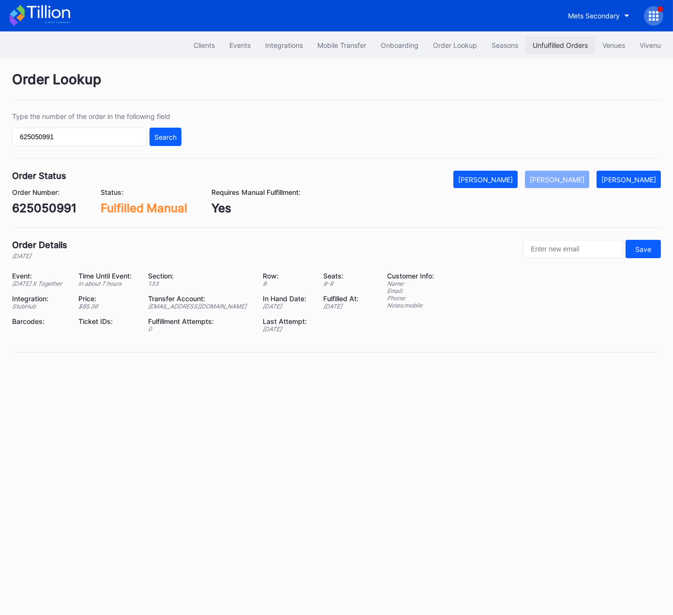
click at [557, 41] on div "Unfulfilled Orders" at bounding box center [560, 45] width 55 height 8
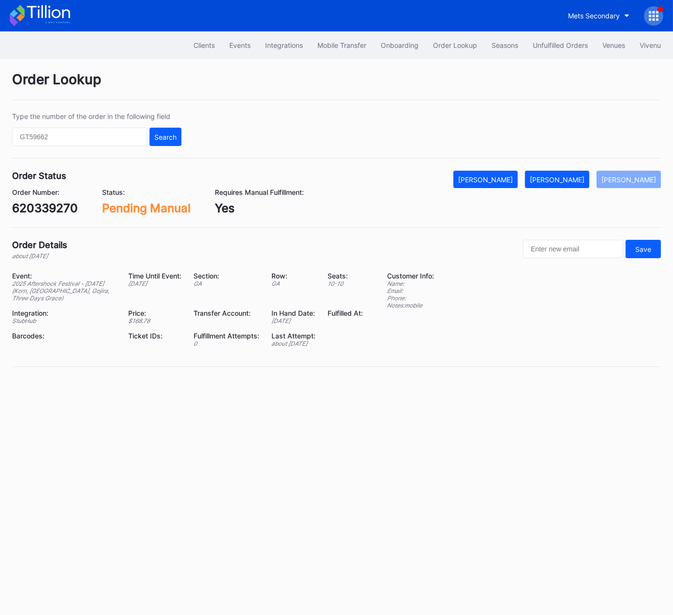
click at [64, 208] on div "620339270" at bounding box center [45, 208] width 66 height 14
copy div "620339270"
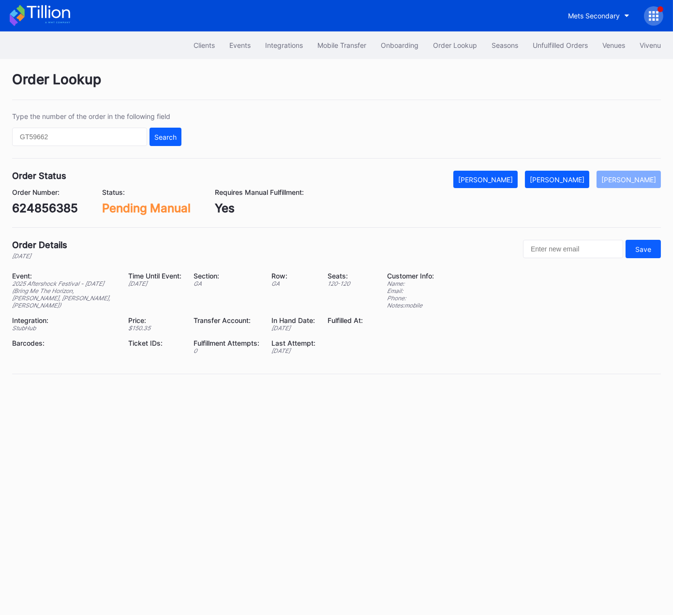
click at [54, 205] on div "624856385" at bounding box center [45, 208] width 66 height 14
copy div "624856385"
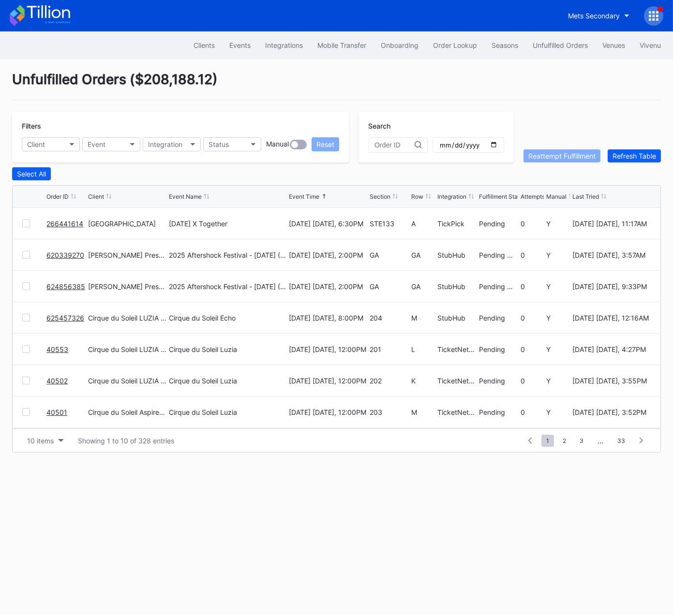
click at [67, 222] on link "266441614" at bounding box center [64, 224] width 37 height 8
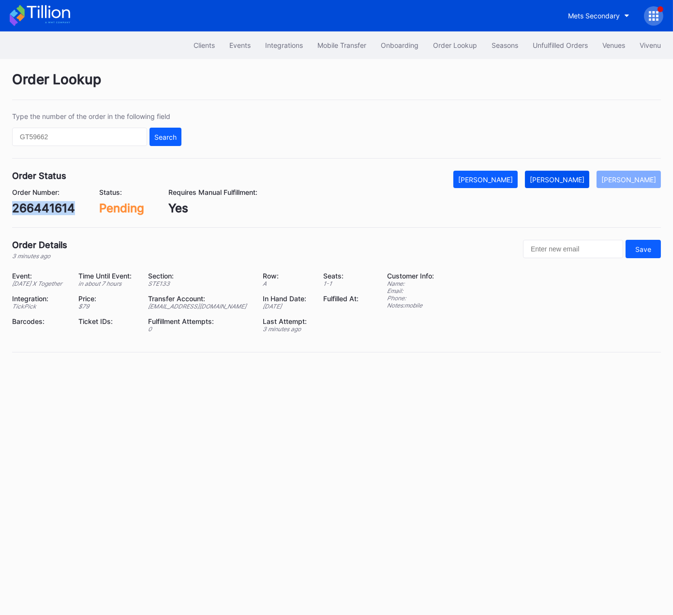
click at [578, 180] on div "[PERSON_NAME]" at bounding box center [557, 180] width 55 height 8
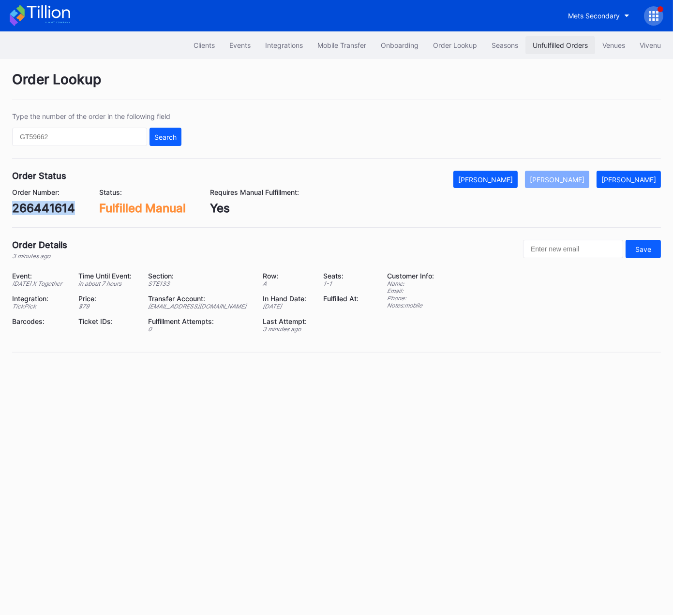
click at [556, 48] on div "Unfulfilled Orders" at bounding box center [560, 45] width 55 height 8
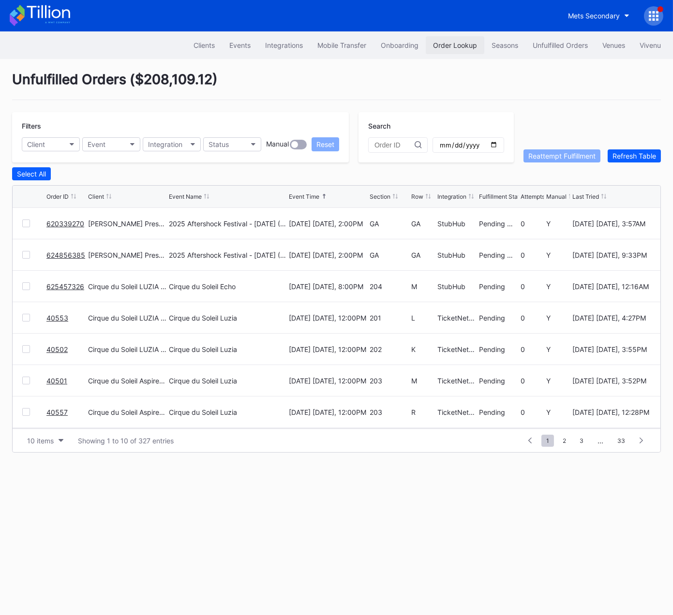
click at [446, 43] on div "Order Lookup" at bounding box center [455, 45] width 44 height 8
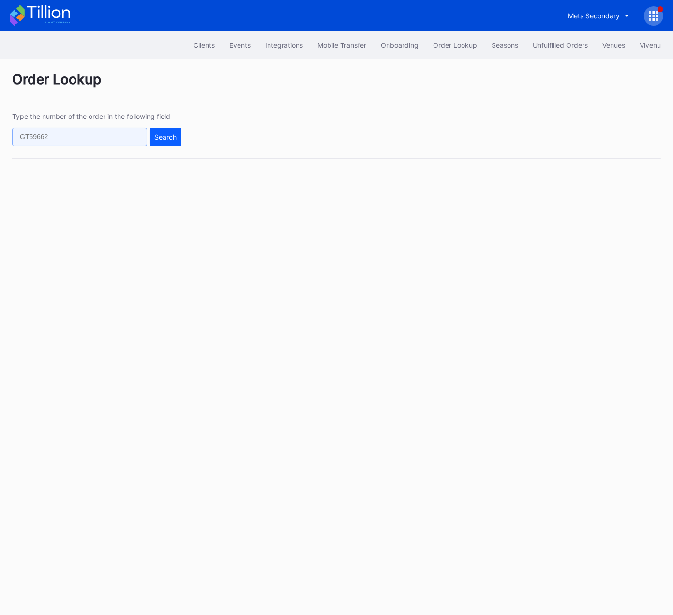
click at [140, 143] on input "text" at bounding box center [79, 137] width 135 height 18
paste input "624856385"
type input "624856385"
click at [177, 135] on button "Search" at bounding box center [166, 137] width 32 height 18
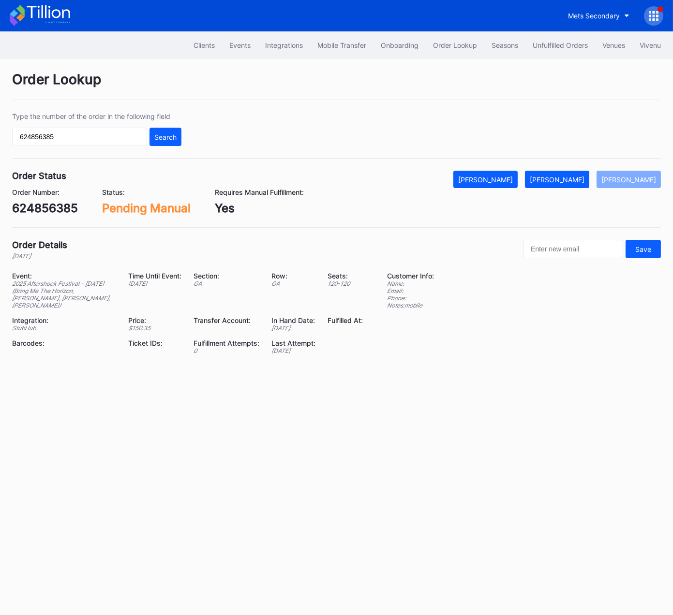
click at [379, 235] on div "Order Lookup Type the number of the order in the following field 624856385 Sear…" at bounding box center [336, 229] width 673 height 340
click at [573, 176] on div "[PERSON_NAME]" at bounding box center [557, 180] width 55 height 8
click at [558, 45] on div "Unfulfilled Orders" at bounding box center [560, 45] width 55 height 8
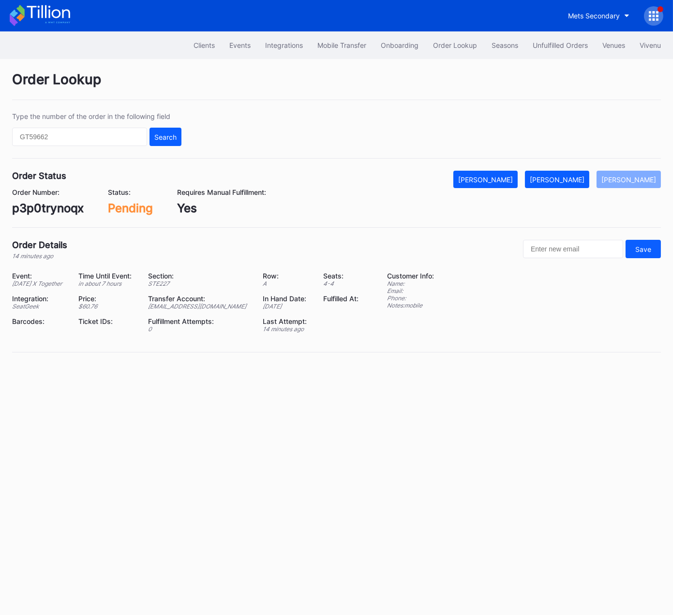
click at [39, 208] on div "p3p0trynoqx" at bounding box center [48, 208] width 72 height 14
click at [39, 207] on div "p3p0trynoqx" at bounding box center [48, 208] width 72 height 14
copy div "p3p0trynoqx"
click at [574, 180] on div "[PERSON_NAME]" at bounding box center [557, 180] width 55 height 8
click at [58, 207] on div "648953549" at bounding box center [45, 208] width 66 height 14
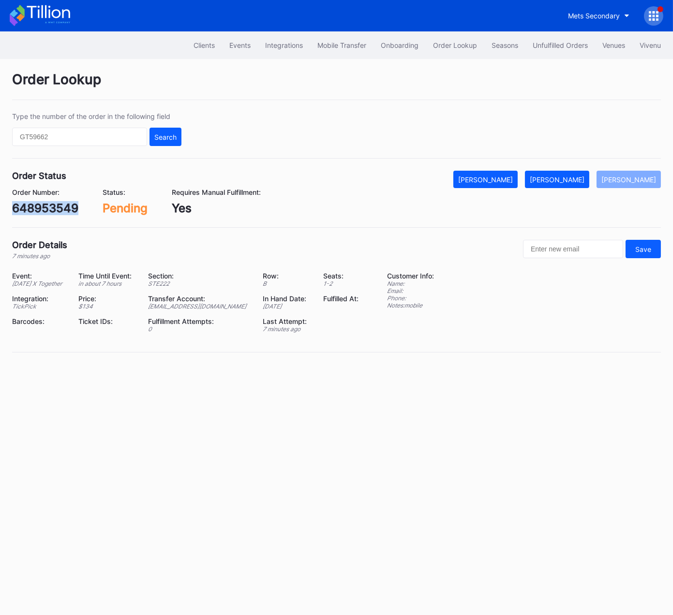
click at [58, 207] on div "648953549" at bounding box center [45, 208] width 66 height 14
copy div "648953549"
click at [575, 185] on button "[PERSON_NAME]" at bounding box center [557, 179] width 64 height 17
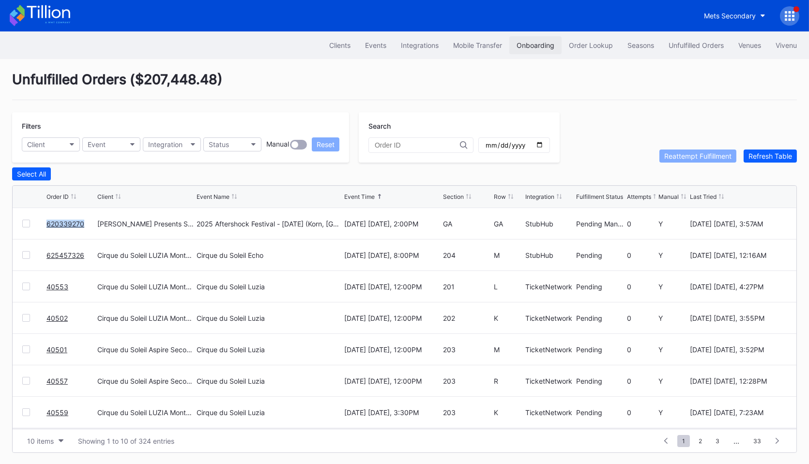
click at [525, 45] on div "Onboarding" at bounding box center [535, 45] width 38 height 8
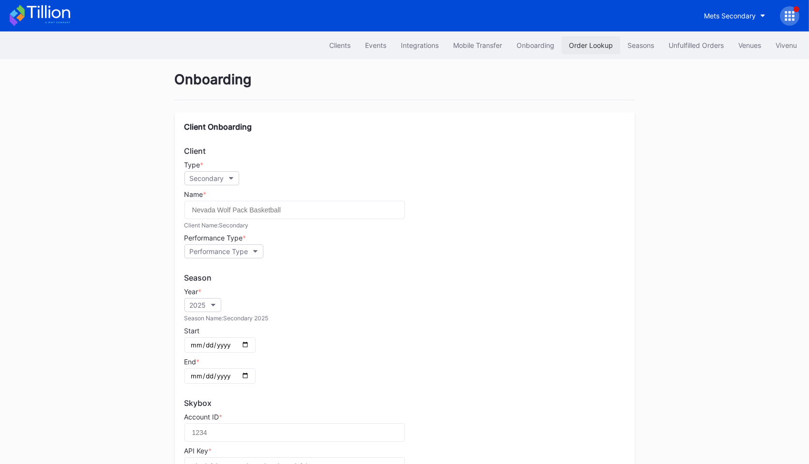
click at [581, 39] on button "Order Lookup" at bounding box center [590, 45] width 59 height 18
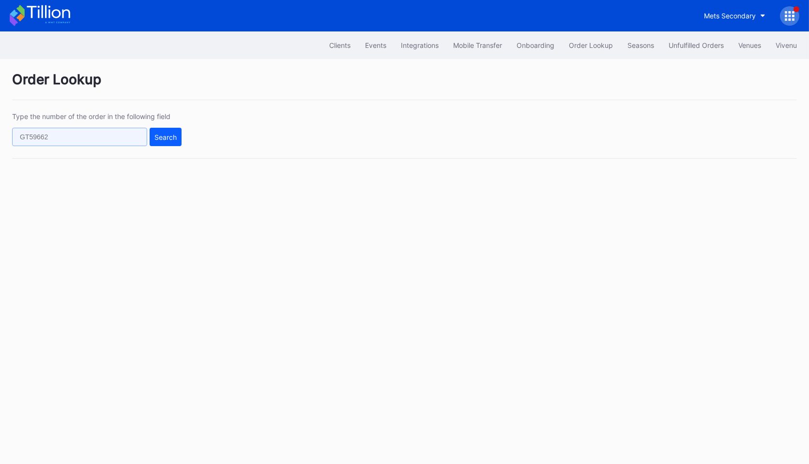
click at [116, 137] on input "text" at bounding box center [79, 137] width 135 height 18
paste input "625548049"
type input "625548049"
click at [166, 143] on button "Search" at bounding box center [166, 137] width 32 height 18
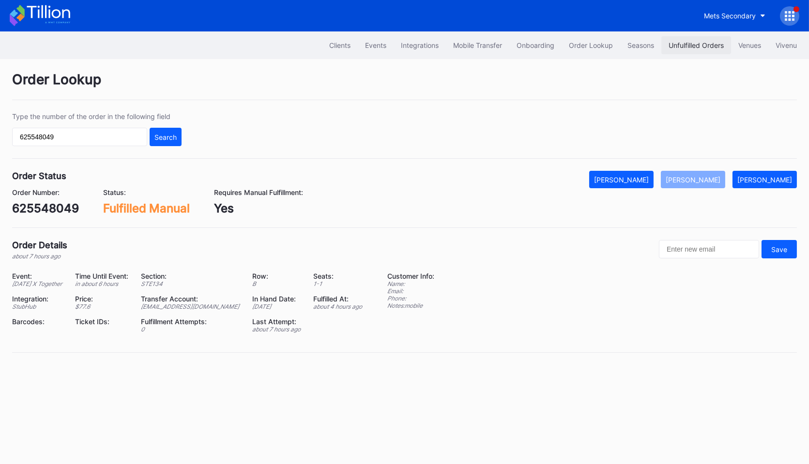
click at [673, 45] on div "Unfulfilled Orders" at bounding box center [695, 45] width 55 height 8
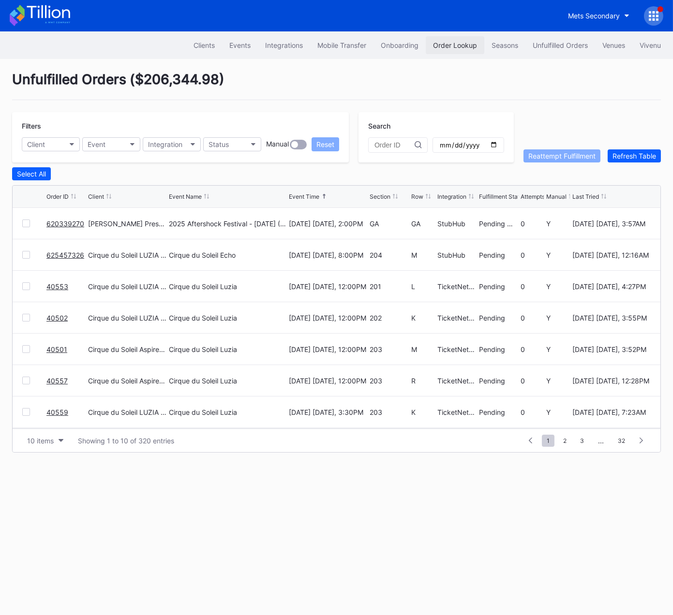
click at [452, 46] on div "Order Lookup" at bounding box center [455, 45] width 44 height 8
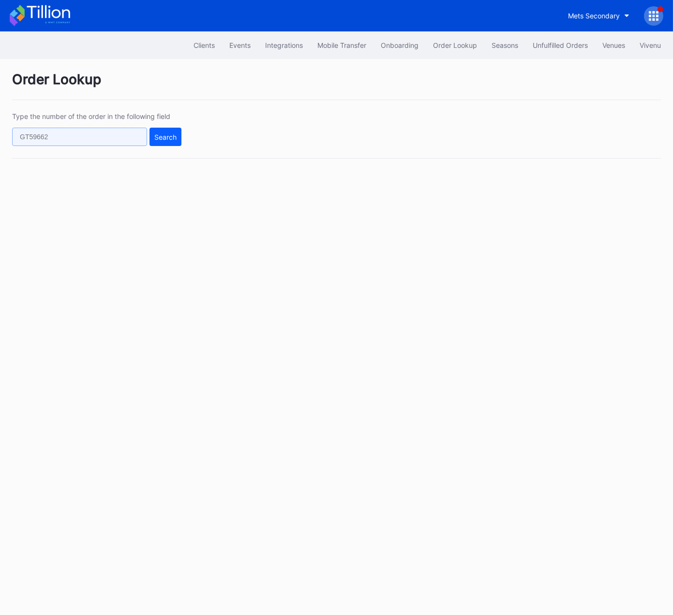
click at [119, 143] on input "text" at bounding box center [79, 137] width 135 height 18
paste input "625237669"
type input "625237669"
click at [184, 138] on div "Type the number of the order in the following field 625237669 Search" at bounding box center [336, 135] width 649 height 46
click at [150, 136] on button "Search" at bounding box center [166, 137] width 32 height 18
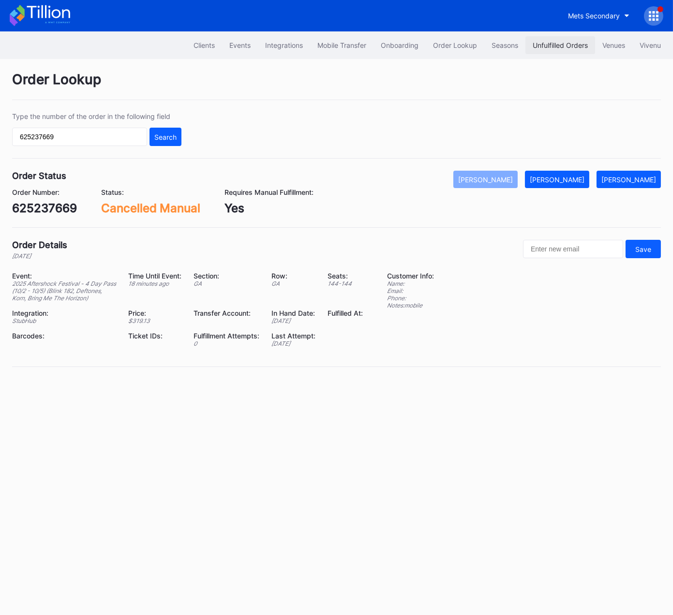
click at [549, 45] on div "Unfulfilled Orders" at bounding box center [560, 45] width 55 height 8
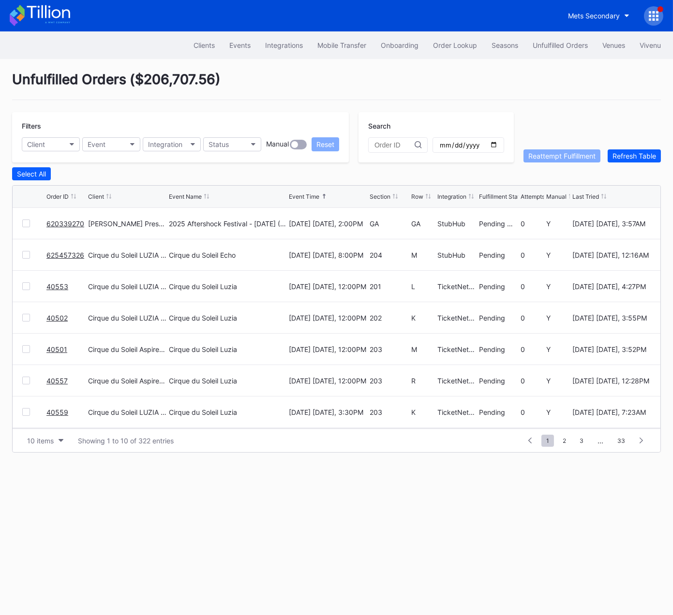
click at [334, 77] on div "Unfulfilled Orders ( $206,707.56 )" at bounding box center [336, 85] width 649 height 29
click at [436, 44] on div "Order Lookup" at bounding box center [455, 45] width 44 height 8
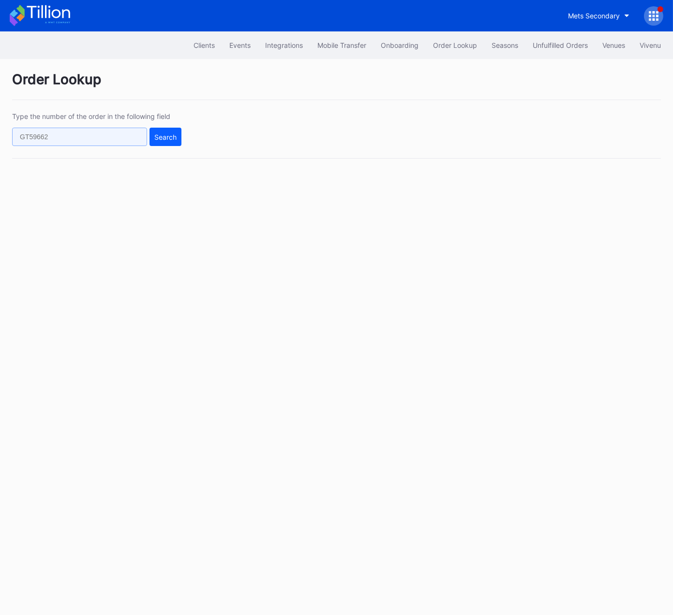
click at [96, 139] on input "text" at bounding box center [79, 137] width 135 height 18
paste input "620339270"
click at [172, 130] on button "Search" at bounding box center [166, 137] width 32 height 18
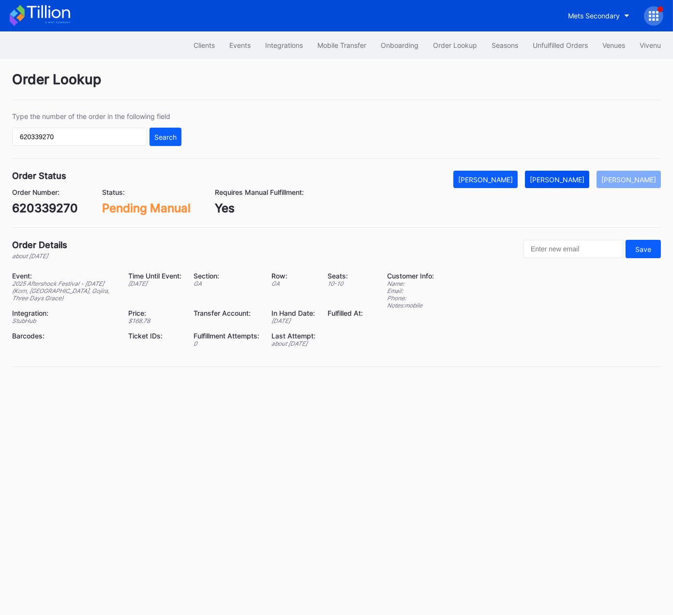
click at [574, 181] on div "[PERSON_NAME]" at bounding box center [557, 180] width 55 height 8
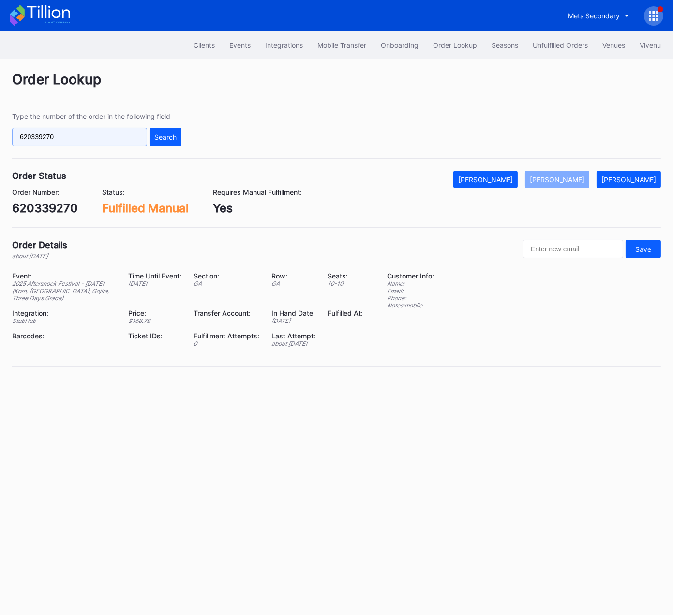
click at [99, 140] on input "620339270" at bounding box center [79, 137] width 135 height 18
paste input "620478776"
click at [124, 138] on input "620339270 620478776" at bounding box center [79, 137] width 135 height 18
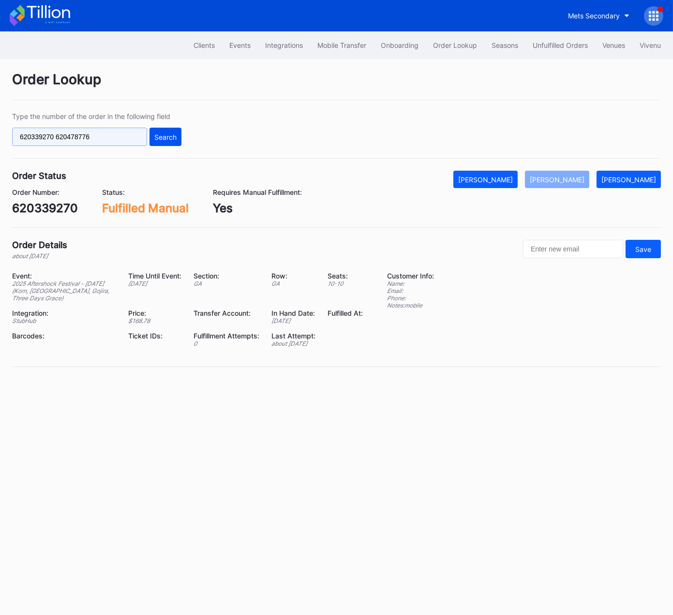
paste input "text"
type input "620478776"
click at [154, 137] on button "Search" at bounding box center [166, 137] width 32 height 18
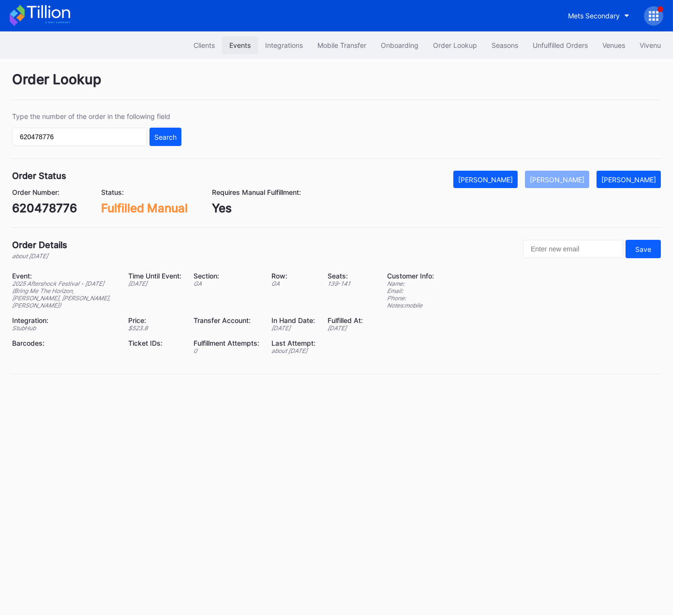
click at [233, 46] on div "Events" at bounding box center [239, 45] width 21 height 8
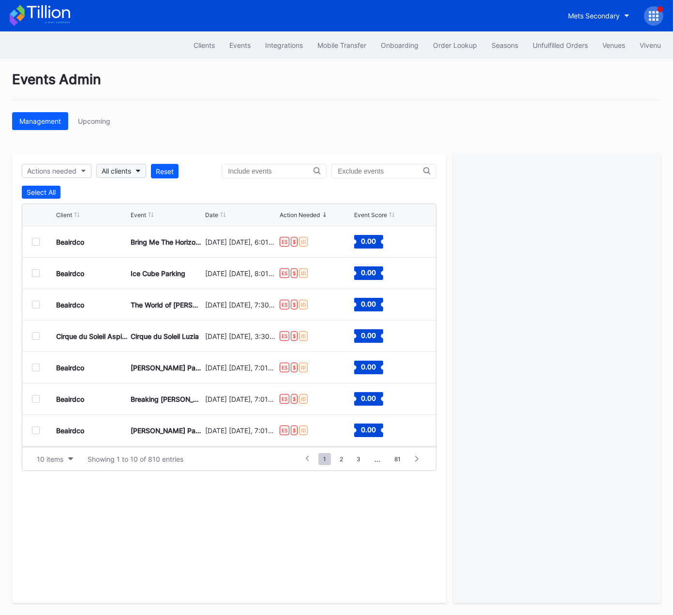
click at [125, 173] on div "All clients" at bounding box center [117, 171] width 30 height 8
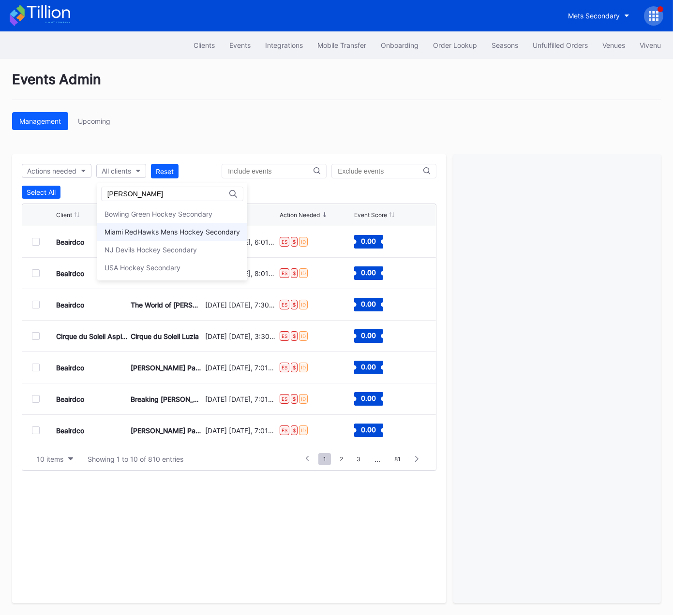
type input "[PERSON_NAME]"
click at [207, 235] on div "Miami RedHawks Mens Hockey Secondary" at bounding box center [172, 232] width 135 height 8
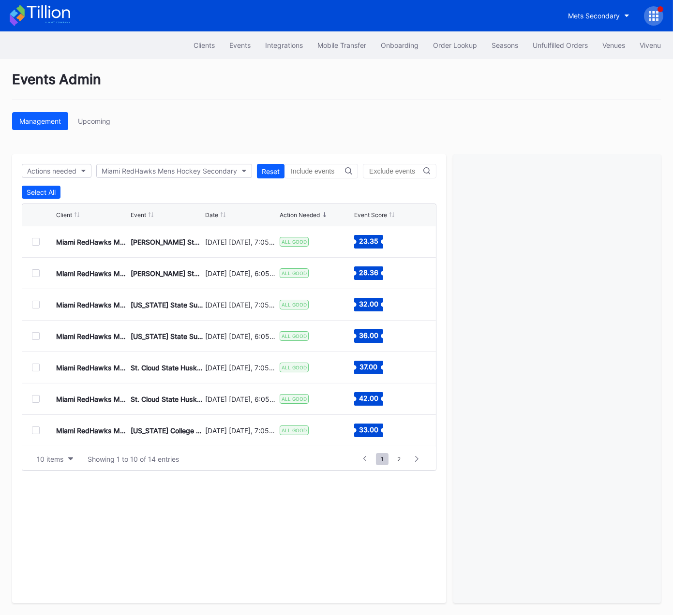
drag, startPoint x: 36, startPoint y: 240, endPoint x: 325, endPoint y: 357, distance: 312.0
click at [36, 240] on div at bounding box center [36, 242] width 8 height 8
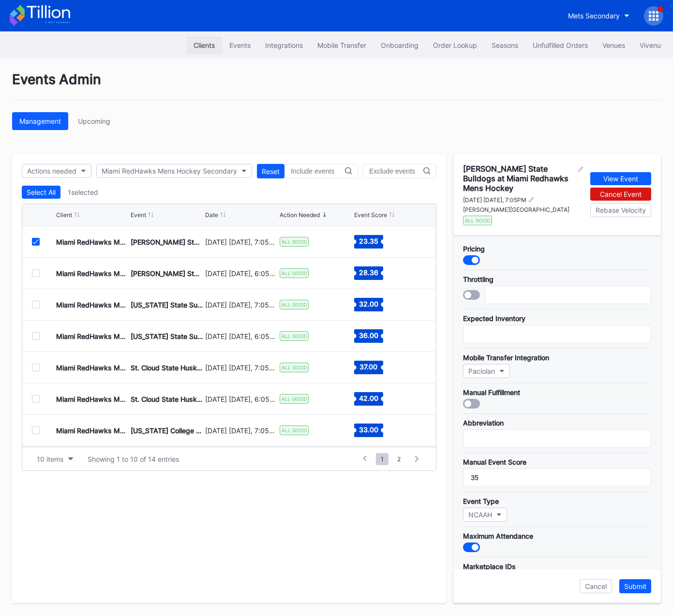
click at [195, 44] on div "Clients" at bounding box center [204, 45] width 21 height 8
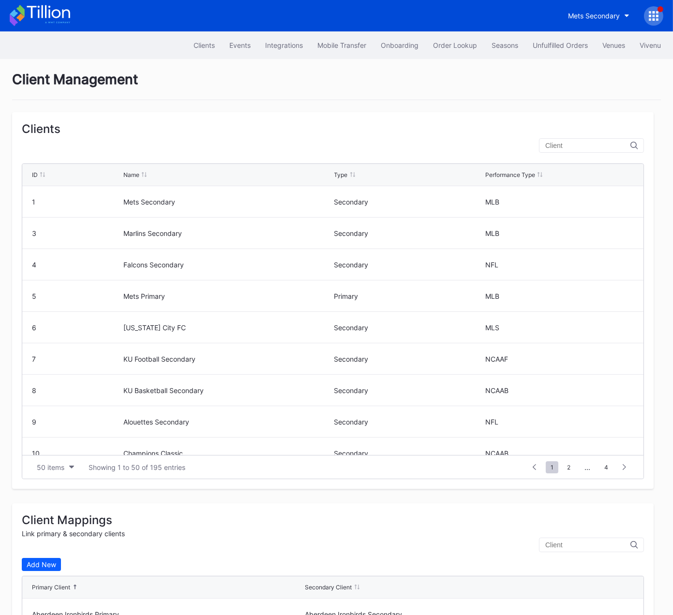
click at [584, 148] on input "text" at bounding box center [587, 146] width 85 height 8
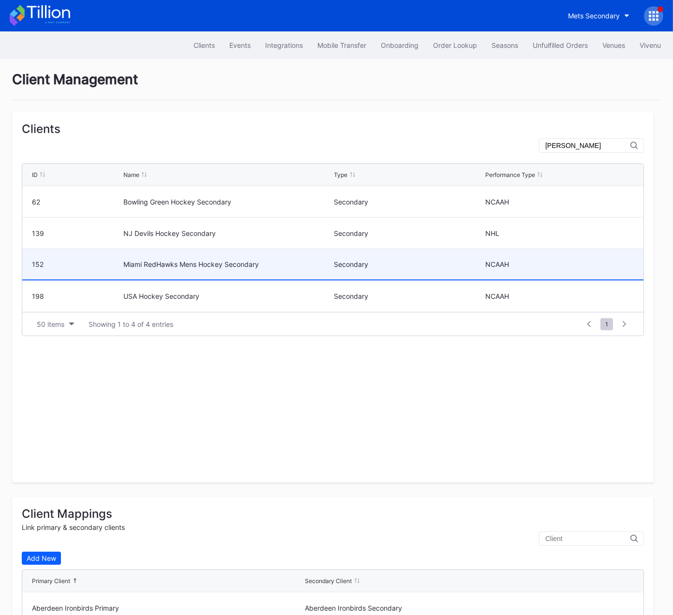
type input "[PERSON_NAME]"
click at [195, 257] on div "Miami RedHawks Mens Hockey Secondary" at bounding box center [227, 264] width 208 height 30
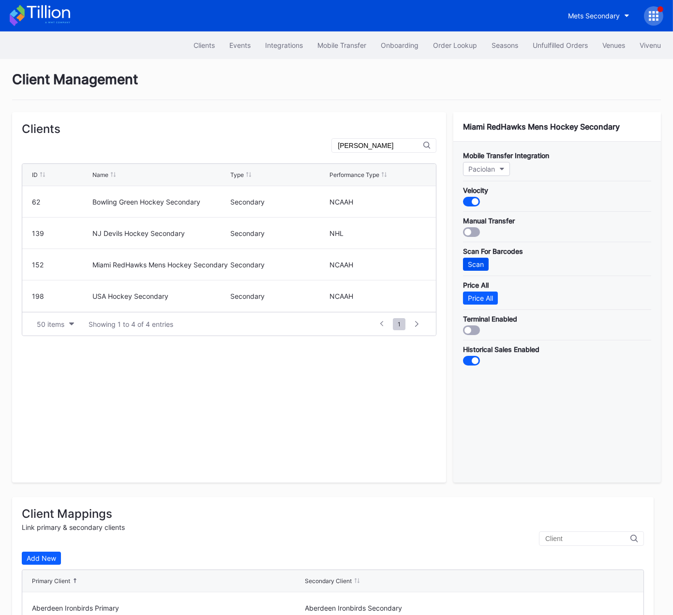
click at [477, 260] on div "Scan" at bounding box center [476, 264] width 16 height 8
click at [456, 45] on div "Order Lookup" at bounding box center [455, 45] width 44 height 8
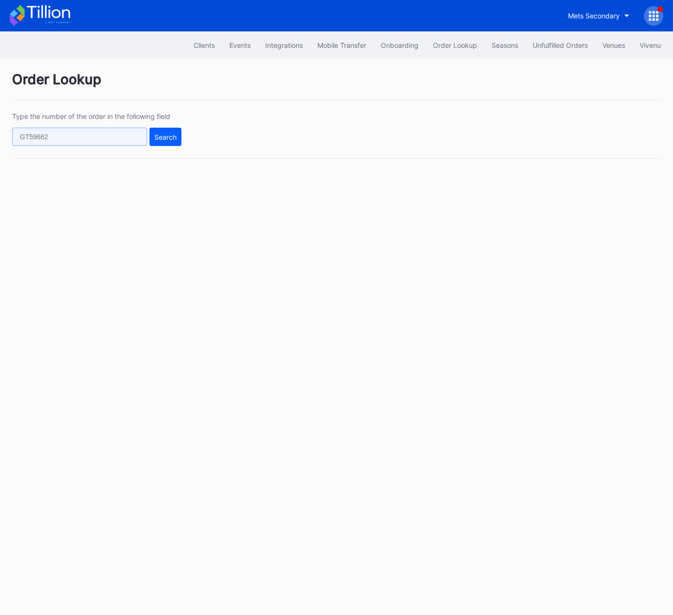
click at [131, 140] on input "text" at bounding box center [79, 137] width 135 height 18
paste input "620339270"
type input "620339270"
click at [169, 140] on button "Search" at bounding box center [166, 137] width 32 height 18
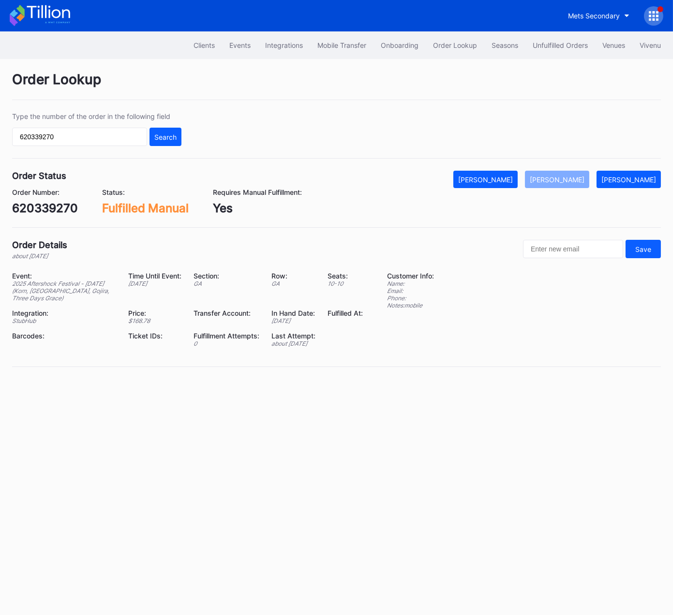
click at [288, 133] on div "Type the number of the order in the following field 620339270 Search" at bounding box center [336, 135] width 649 height 46
